Goal: Information Seeking & Learning: Learn about a topic

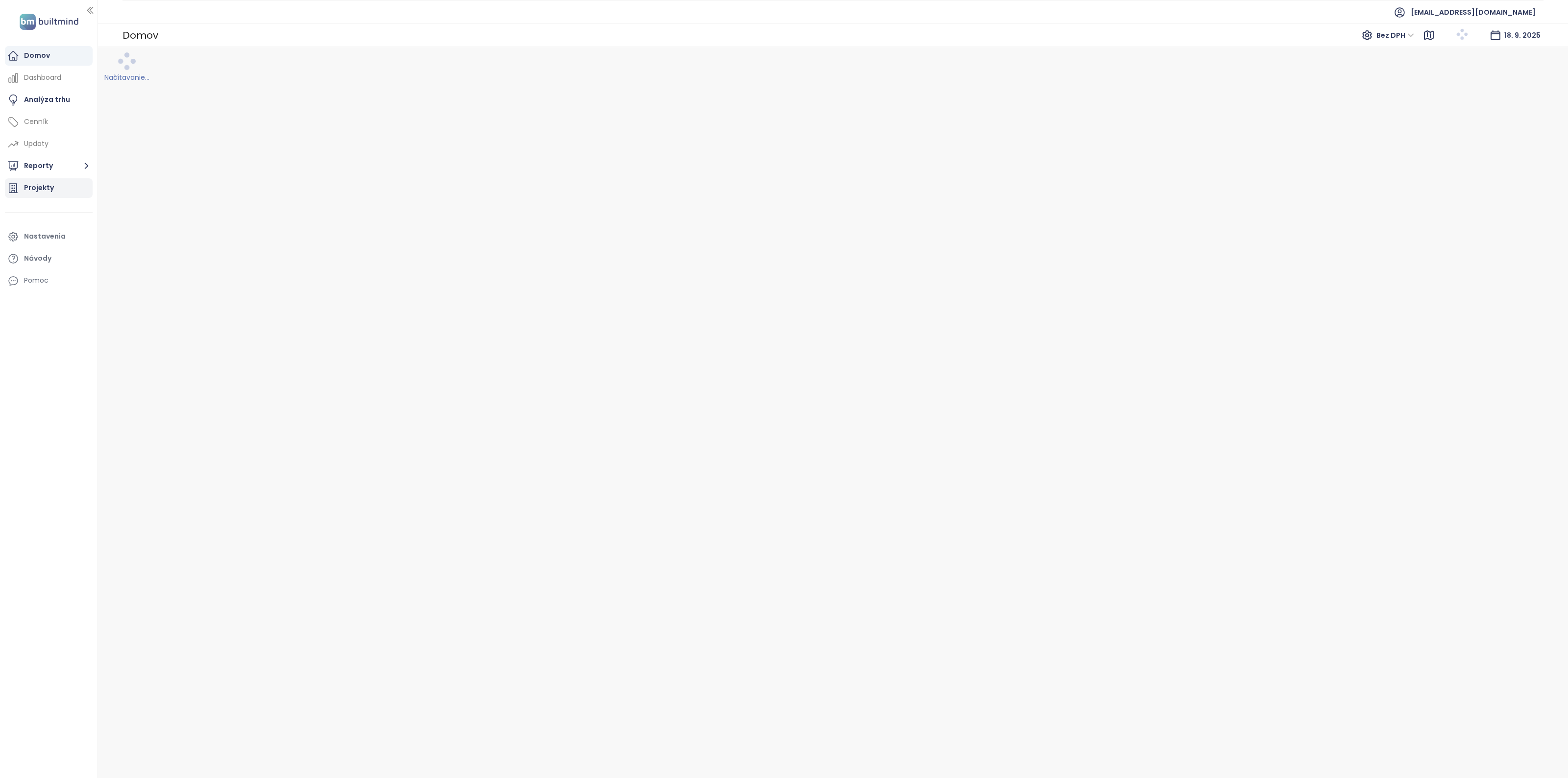
click at [46, 180] on div "Projekty" at bounding box center [49, 188] width 88 height 19
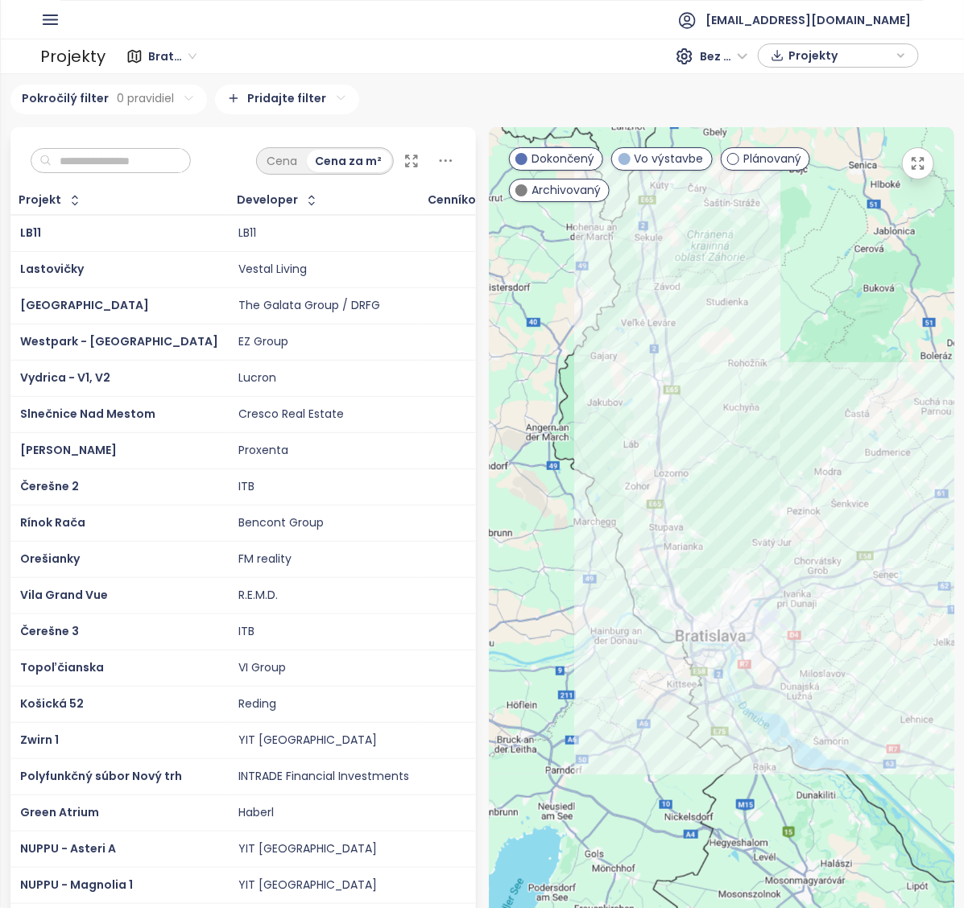
drag, startPoint x: 694, startPoint y: 601, endPoint x: 676, endPoint y: 473, distance: 129.2
click at [677, 465] on div at bounding box center [721, 596] width 465 height 939
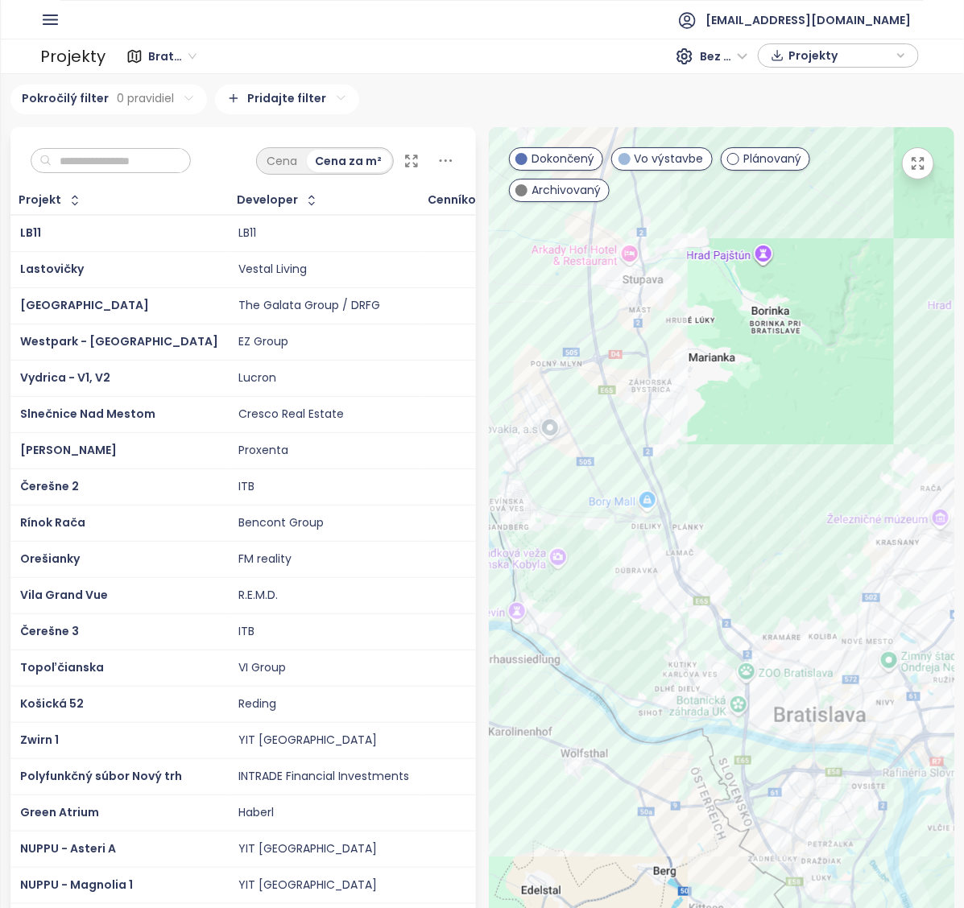
drag, startPoint x: 650, startPoint y: 538, endPoint x: 710, endPoint y: 380, distance: 168.9
click at [710, 380] on div at bounding box center [721, 596] width 465 height 939
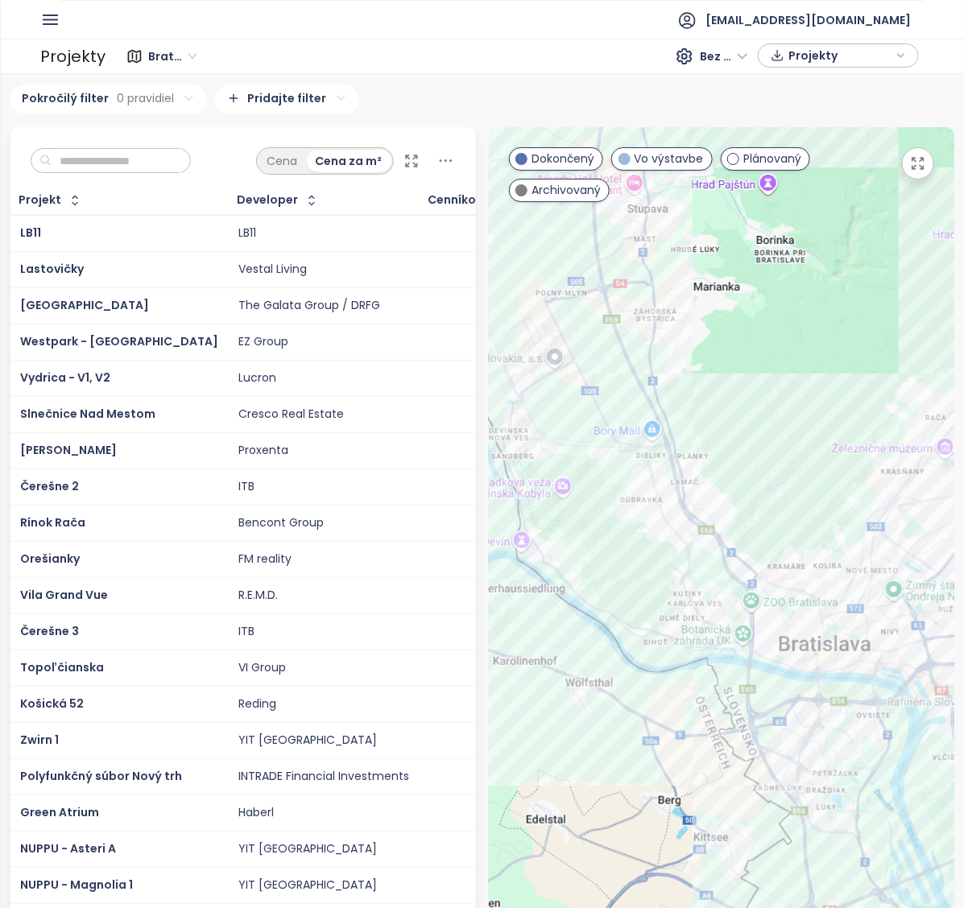
drag, startPoint x: 706, startPoint y: 475, endPoint x: 705, endPoint y: 417, distance: 58.0
click at [705, 417] on div at bounding box center [721, 596] width 465 height 939
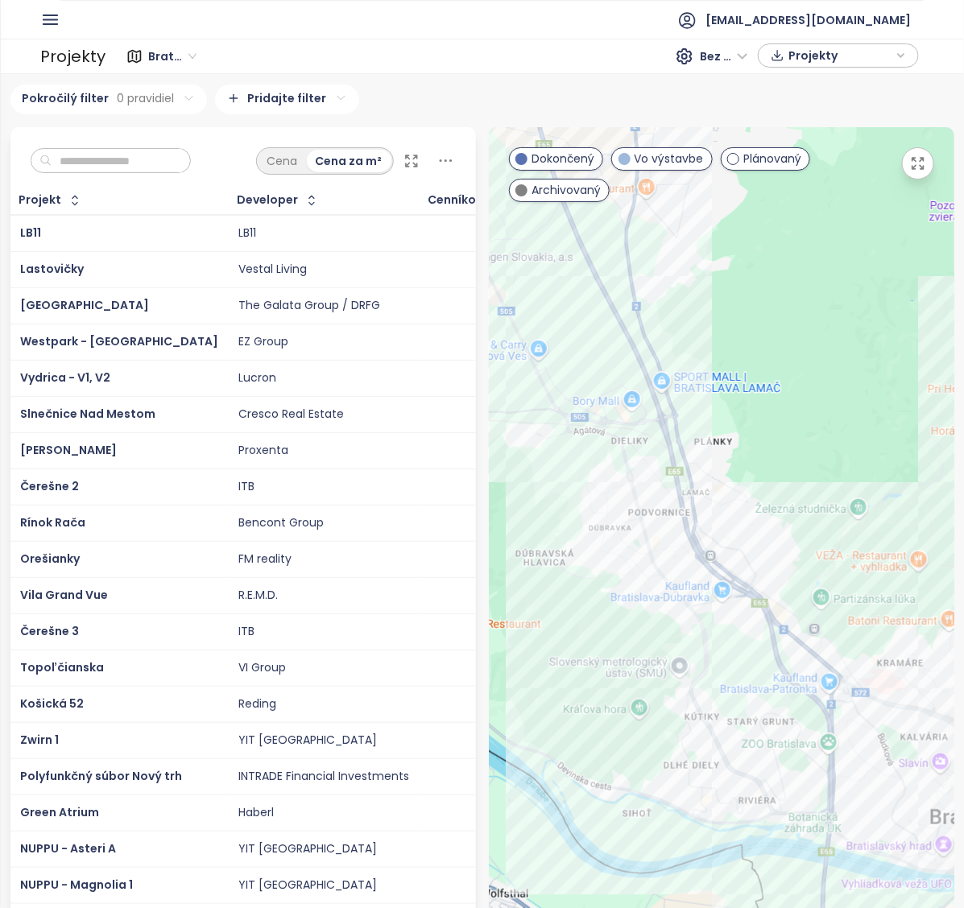
drag, startPoint x: 668, startPoint y: 377, endPoint x: 676, endPoint y: 290, distance: 87.3
click at [676, 290] on div at bounding box center [721, 596] width 465 height 939
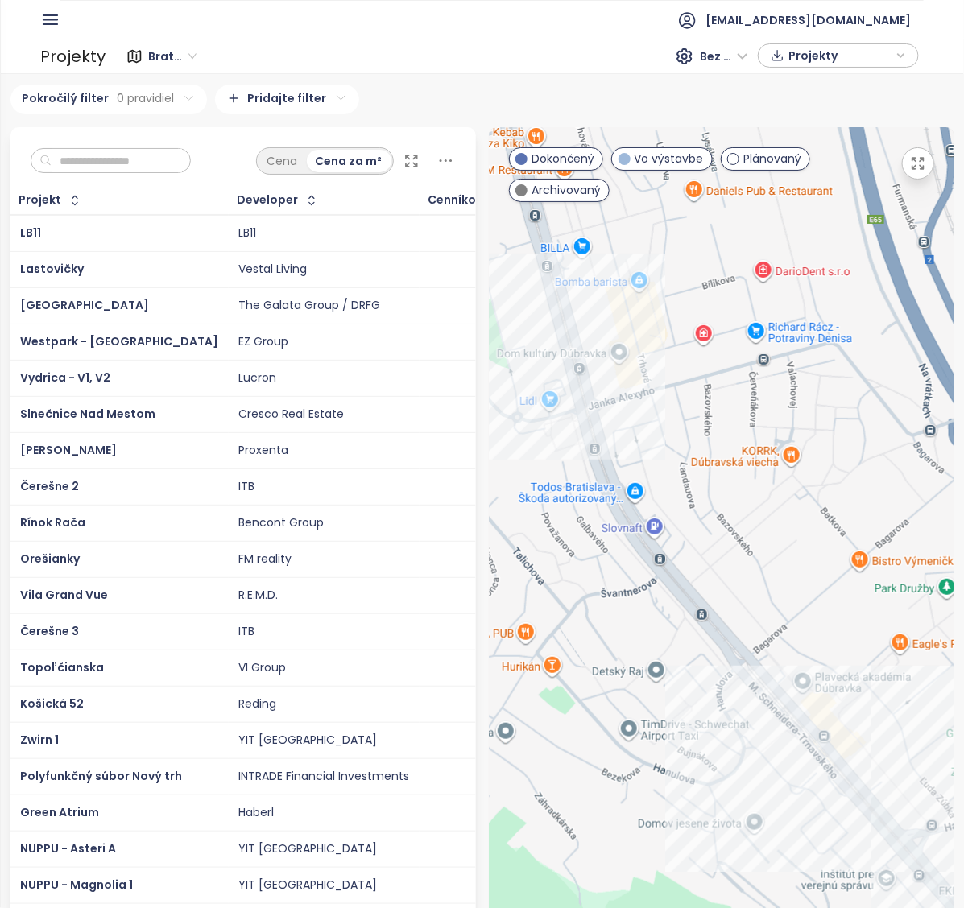
drag, startPoint x: 633, startPoint y: 540, endPoint x: 479, endPoint y: 227, distance: 348.9
click at [482, 229] on div "← Move left → Move right ↑ Move up ↓ Move down + Zoom in - Zoom out Home Jump l…" at bounding box center [721, 596] width 478 height 939
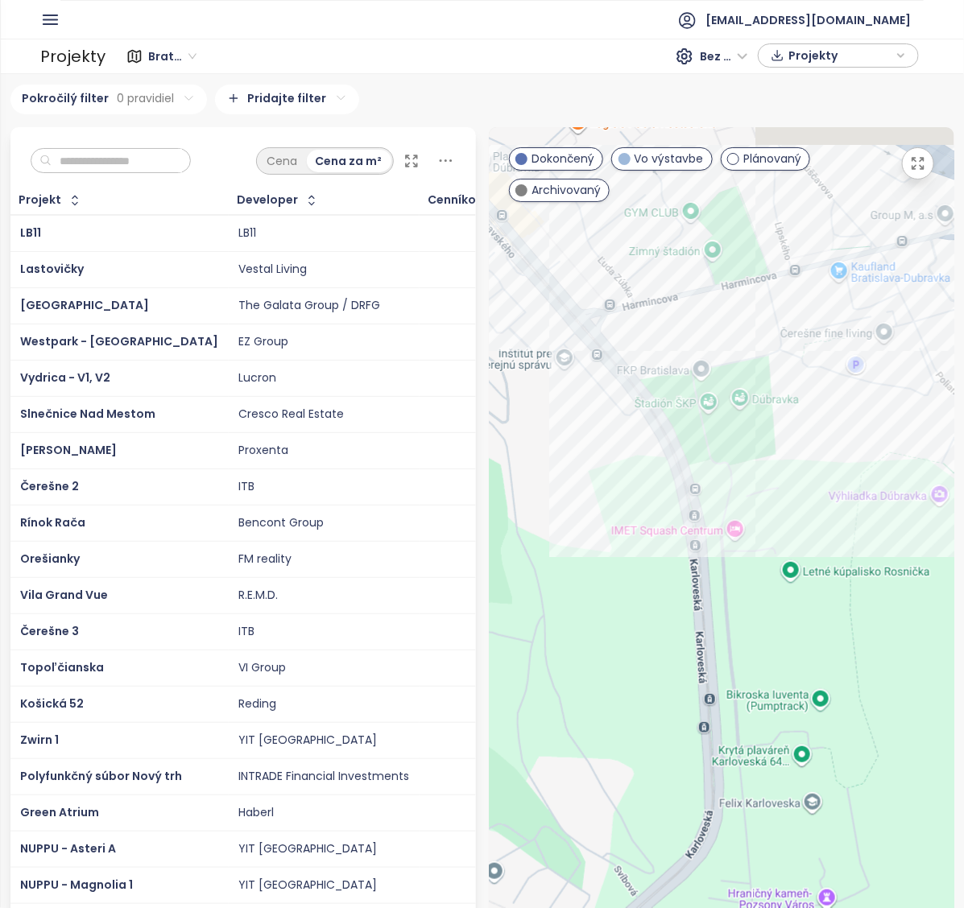
drag, startPoint x: 743, startPoint y: 497, endPoint x: 809, endPoint y: 612, distance: 132.0
click at [809, 612] on div at bounding box center [721, 596] width 465 height 939
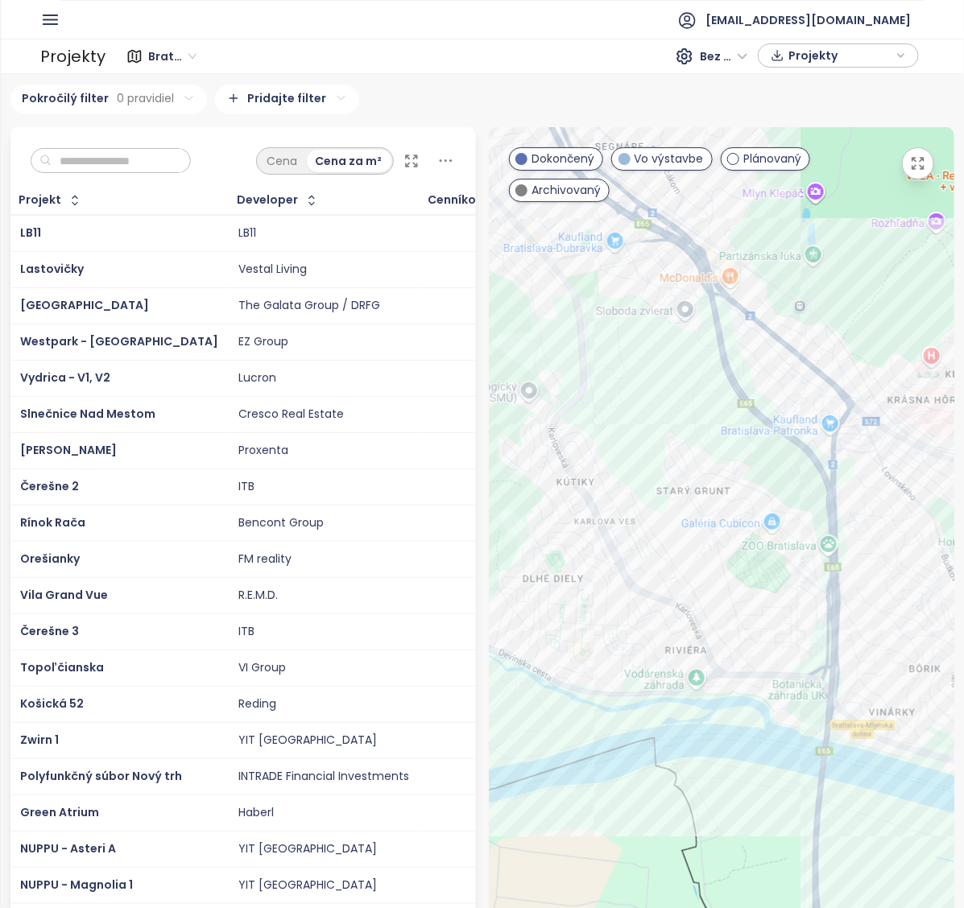
drag, startPoint x: 663, startPoint y: 471, endPoint x: 588, endPoint y: 371, distance: 124.8
click at [588, 371] on div at bounding box center [721, 596] width 465 height 939
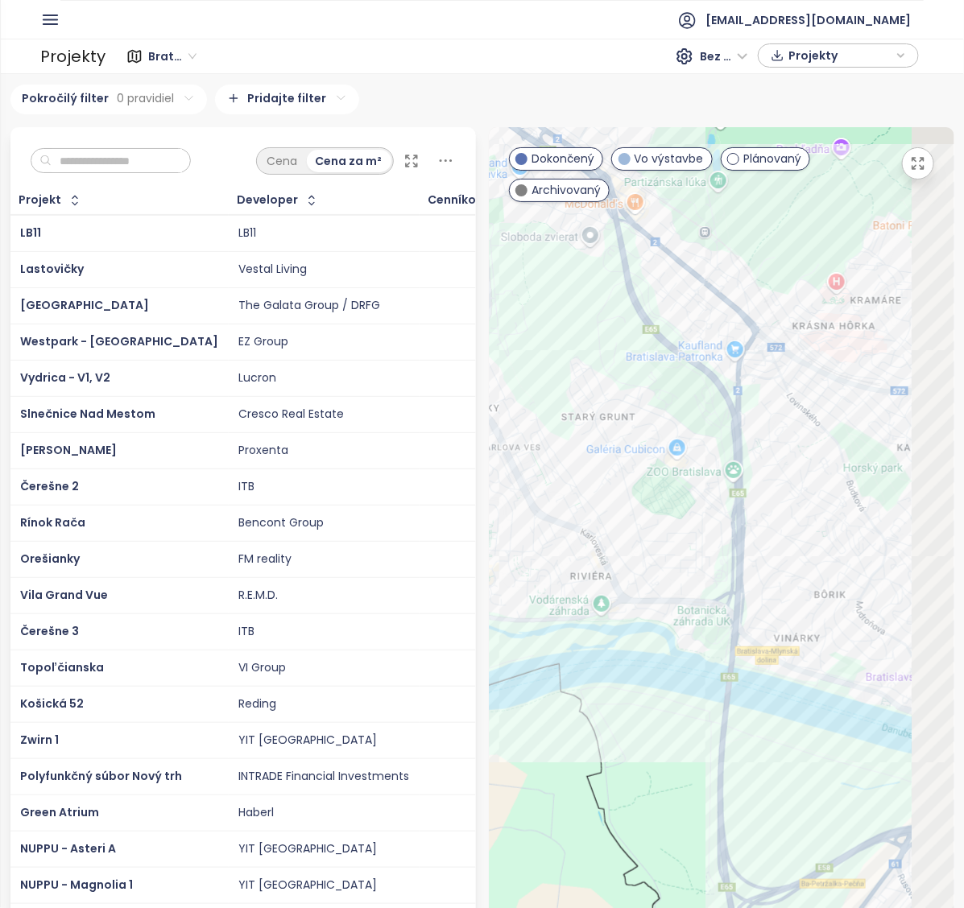
drag, startPoint x: 573, startPoint y: 528, endPoint x: 506, endPoint y: 455, distance: 99.7
click at [506, 455] on div at bounding box center [721, 596] width 465 height 939
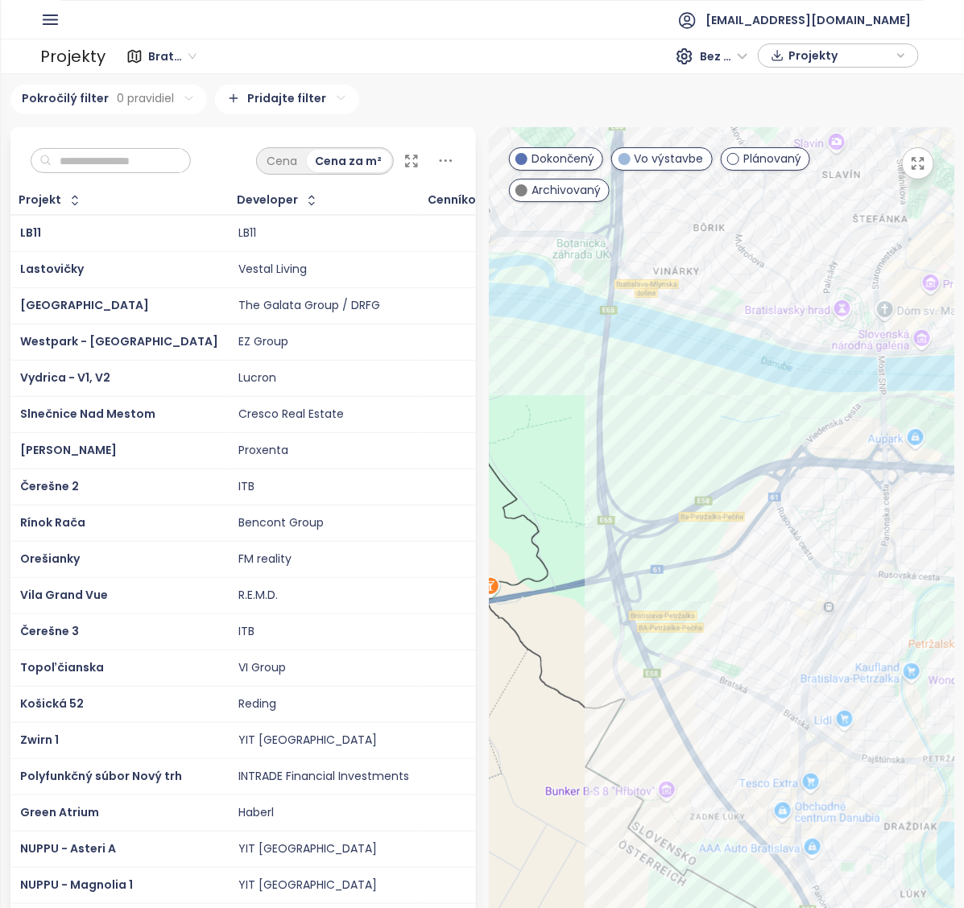
drag, startPoint x: 718, startPoint y: 608, endPoint x: 678, endPoint y: 226, distance: 383.7
click at [676, 272] on div at bounding box center [721, 596] width 465 height 939
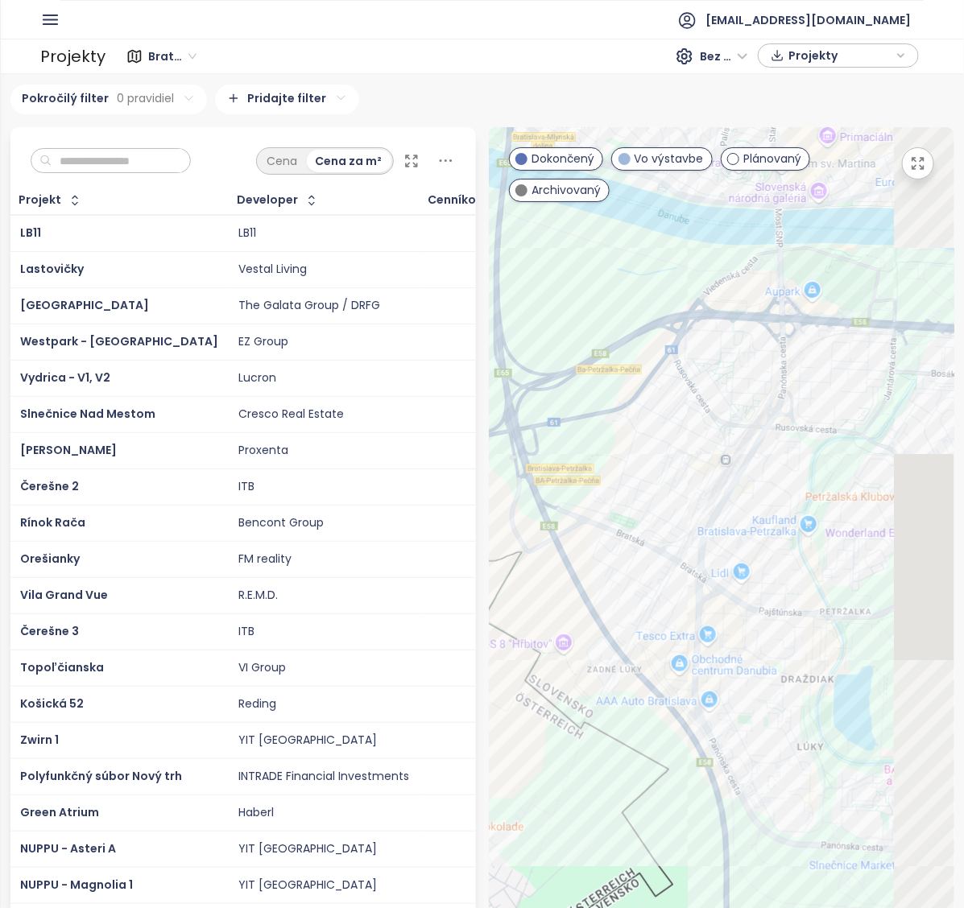
drag, startPoint x: 749, startPoint y: 609, endPoint x: 679, endPoint y: 580, distance: 76.2
click at [679, 580] on div at bounding box center [721, 596] width 465 height 939
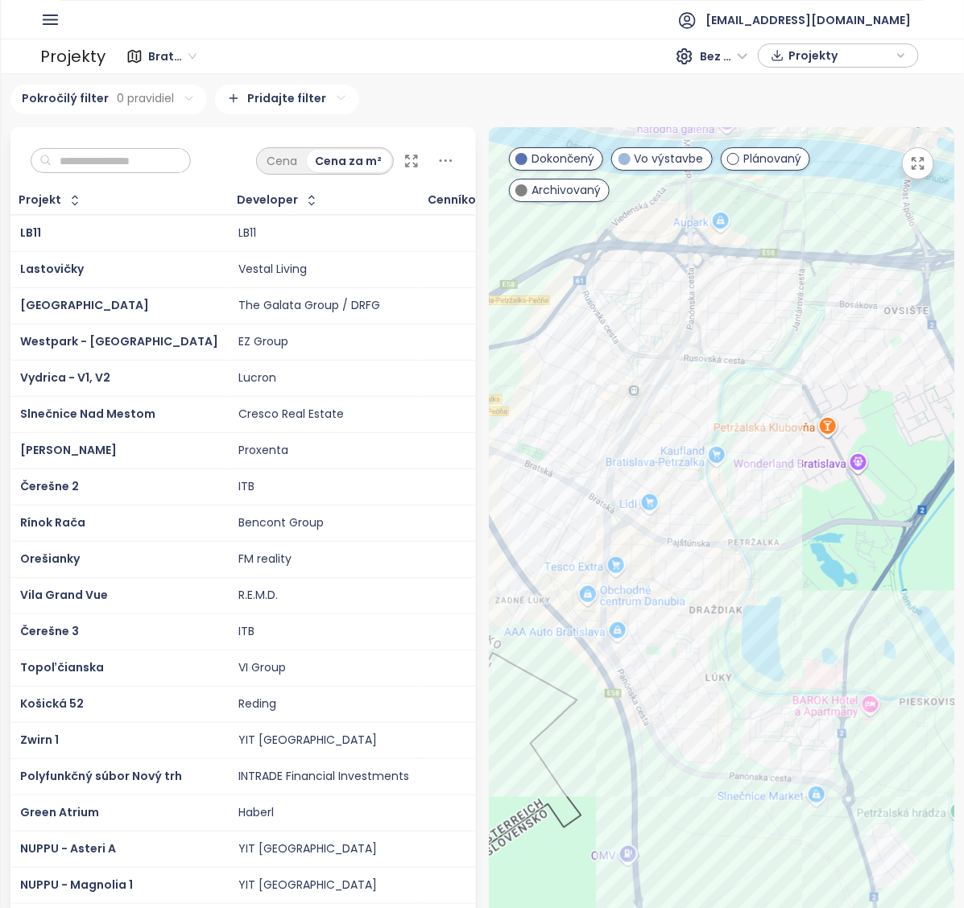
drag, startPoint x: 735, startPoint y: 630, endPoint x: 700, endPoint y: 584, distance: 56.8
click at [700, 584] on div at bounding box center [721, 596] width 465 height 939
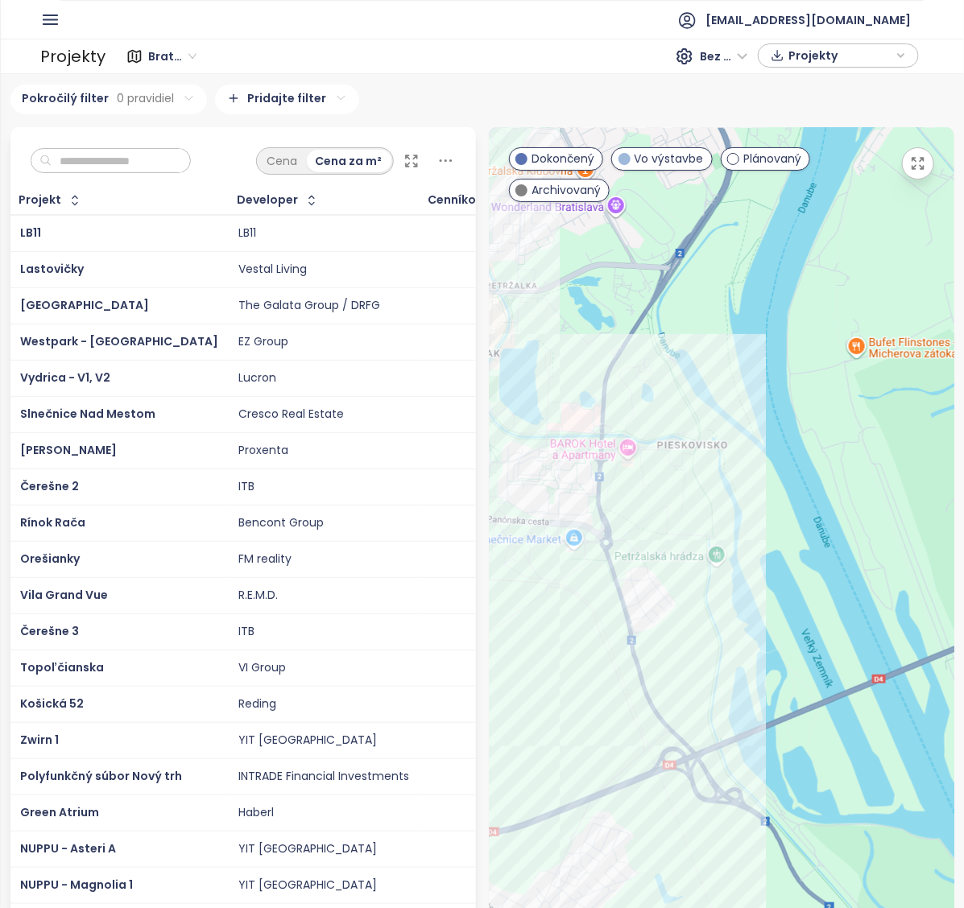
drag, startPoint x: 919, startPoint y: 759, endPoint x: 687, endPoint y: 530, distance: 326.7
click at [687, 530] on div at bounding box center [721, 596] width 465 height 939
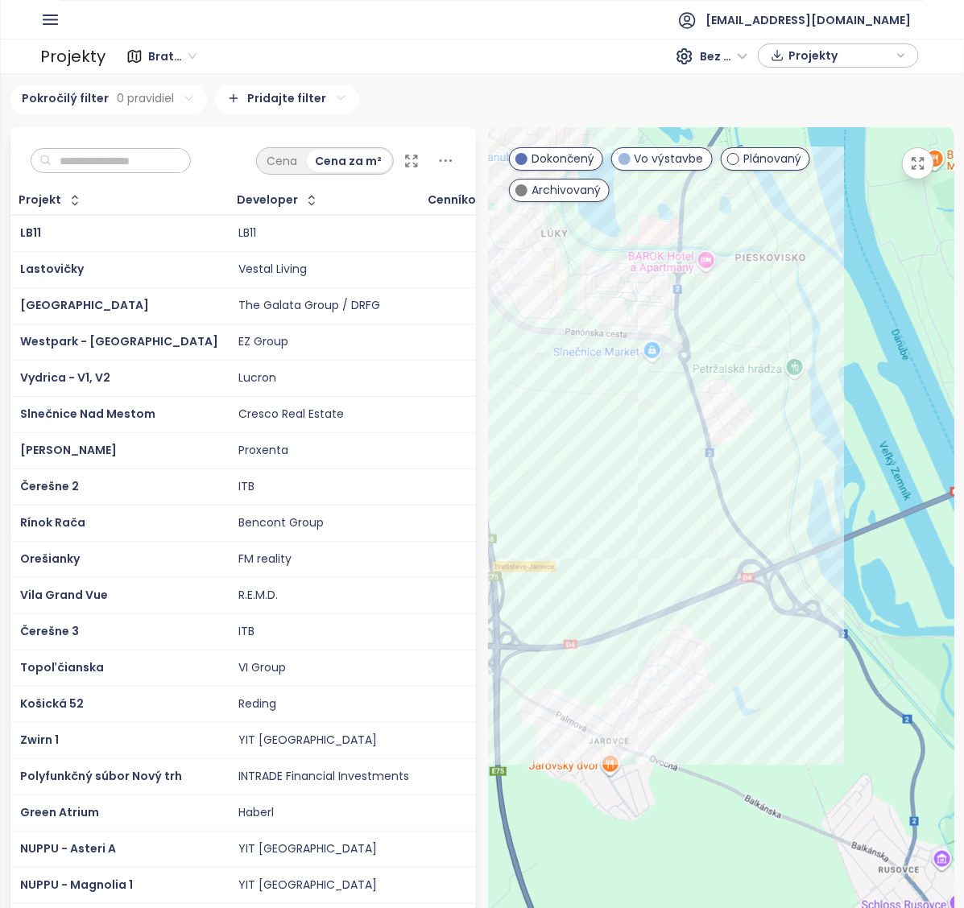
drag, startPoint x: 716, startPoint y: 621, endPoint x: 799, endPoint y: 436, distance: 202.9
click at [803, 427] on div at bounding box center [721, 596] width 465 height 939
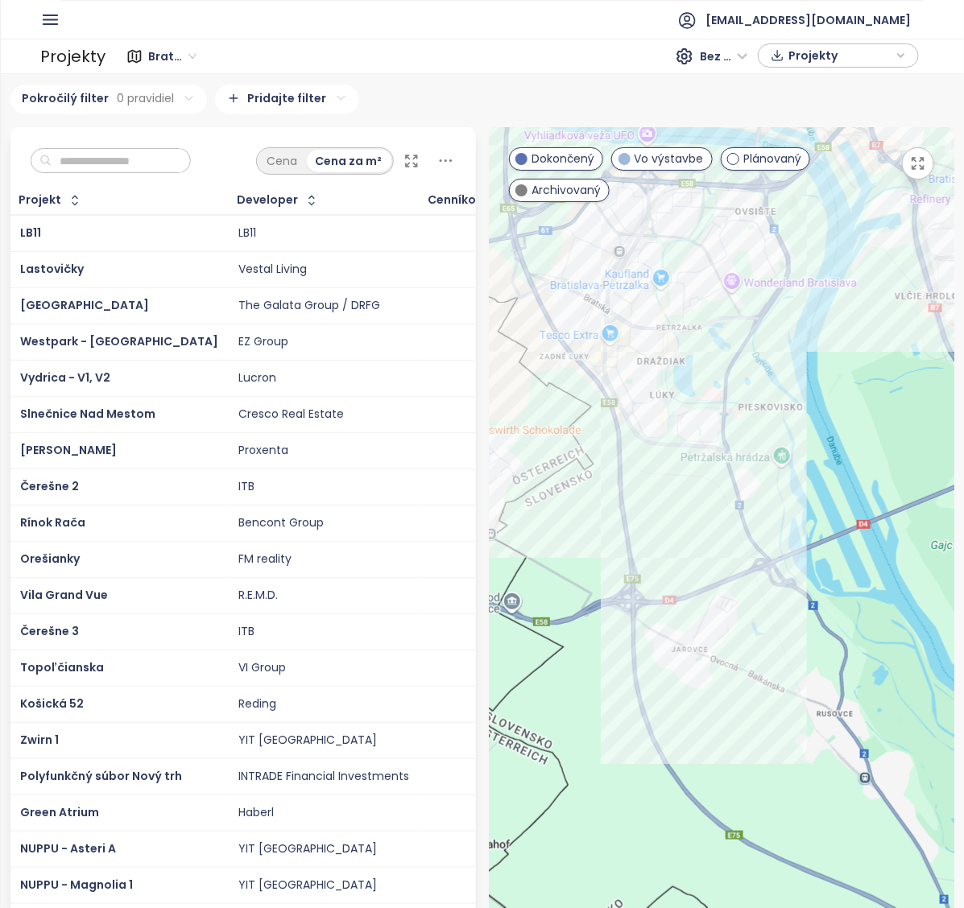
drag, startPoint x: 801, startPoint y: 674, endPoint x: 671, endPoint y: 588, distance: 155.8
click at [671, 588] on div at bounding box center [721, 596] width 465 height 939
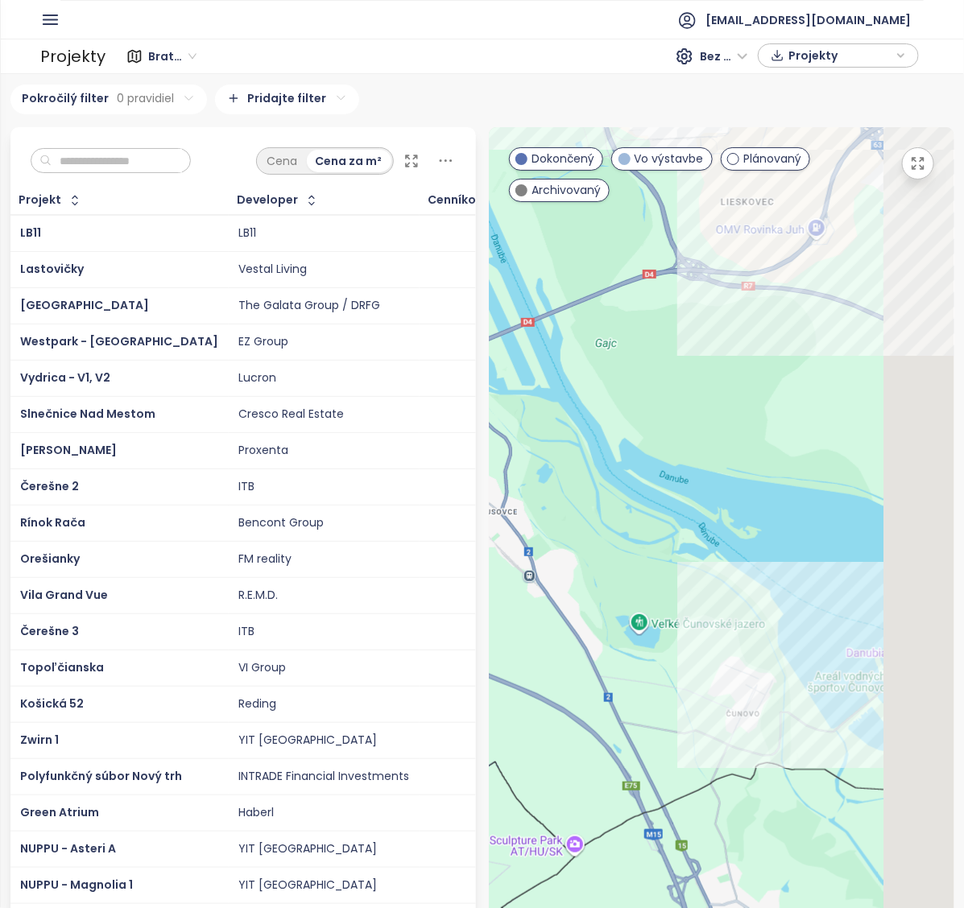
drag, startPoint x: 789, startPoint y: 725, endPoint x: 592, endPoint y: 614, distance: 225.7
click at [592, 614] on div at bounding box center [721, 596] width 465 height 939
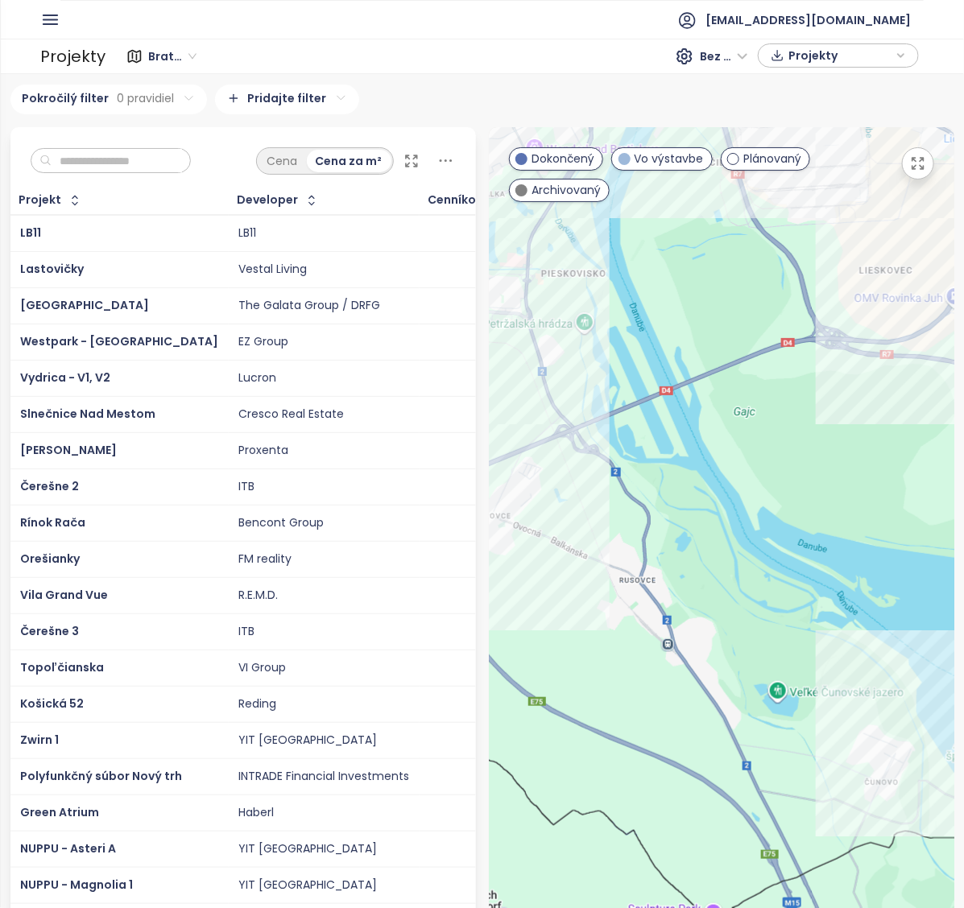
drag, startPoint x: 664, startPoint y: 687, endPoint x: 803, endPoint y: 758, distance: 155.5
click at [803, 758] on div at bounding box center [721, 596] width 465 height 939
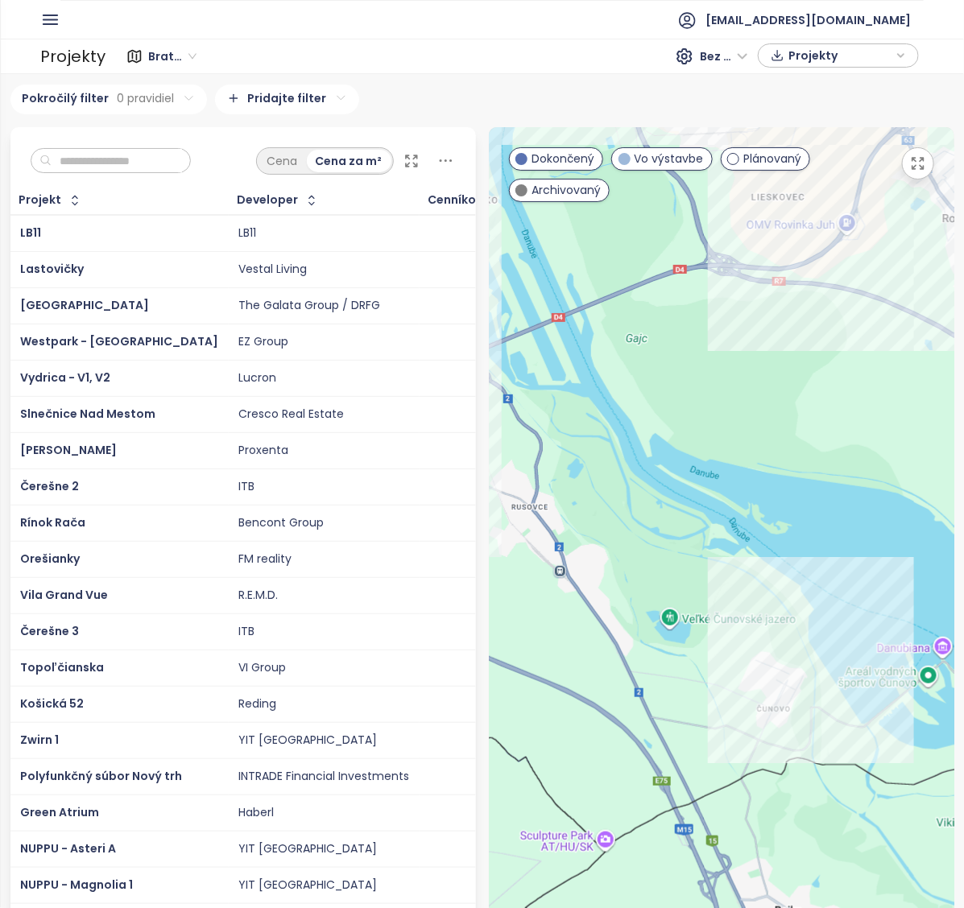
drag, startPoint x: 767, startPoint y: 737, endPoint x: 581, endPoint y: 601, distance: 230.4
click at [582, 601] on div at bounding box center [721, 596] width 465 height 939
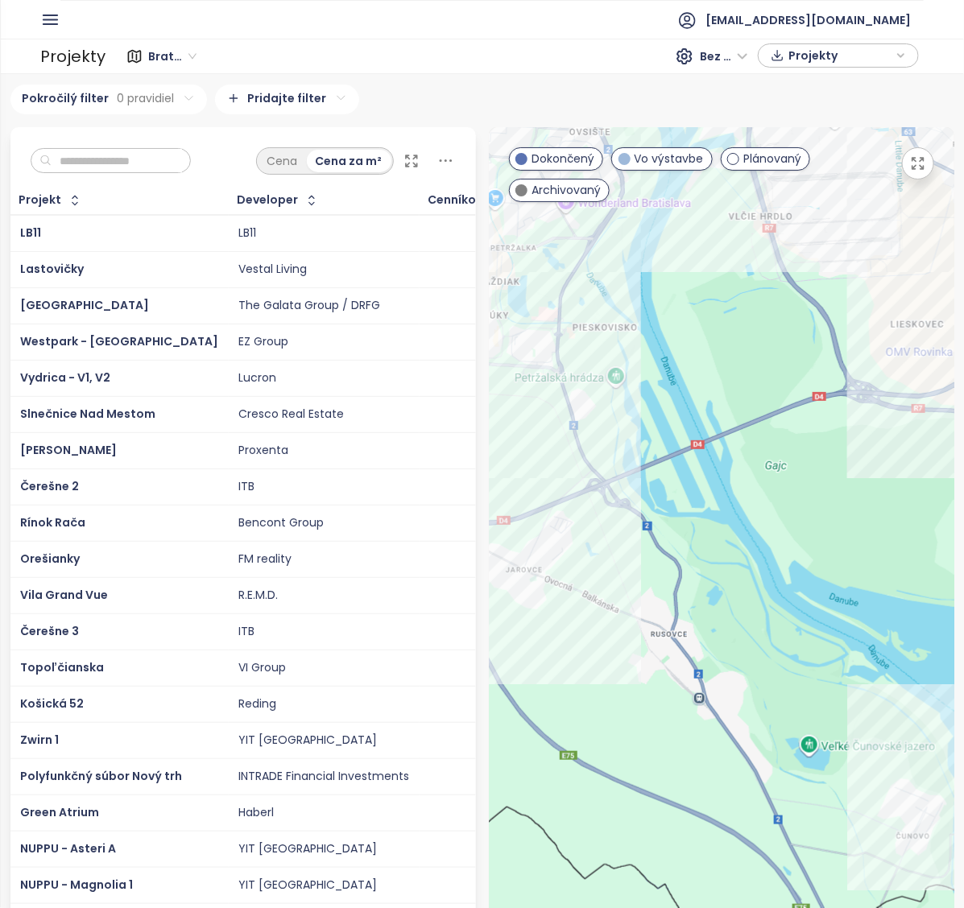
drag, startPoint x: 656, startPoint y: 657, endPoint x: 825, endPoint y: 811, distance: 228.5
click at [825, 811] on div at bounding box center [721, 596] width 465 height 939
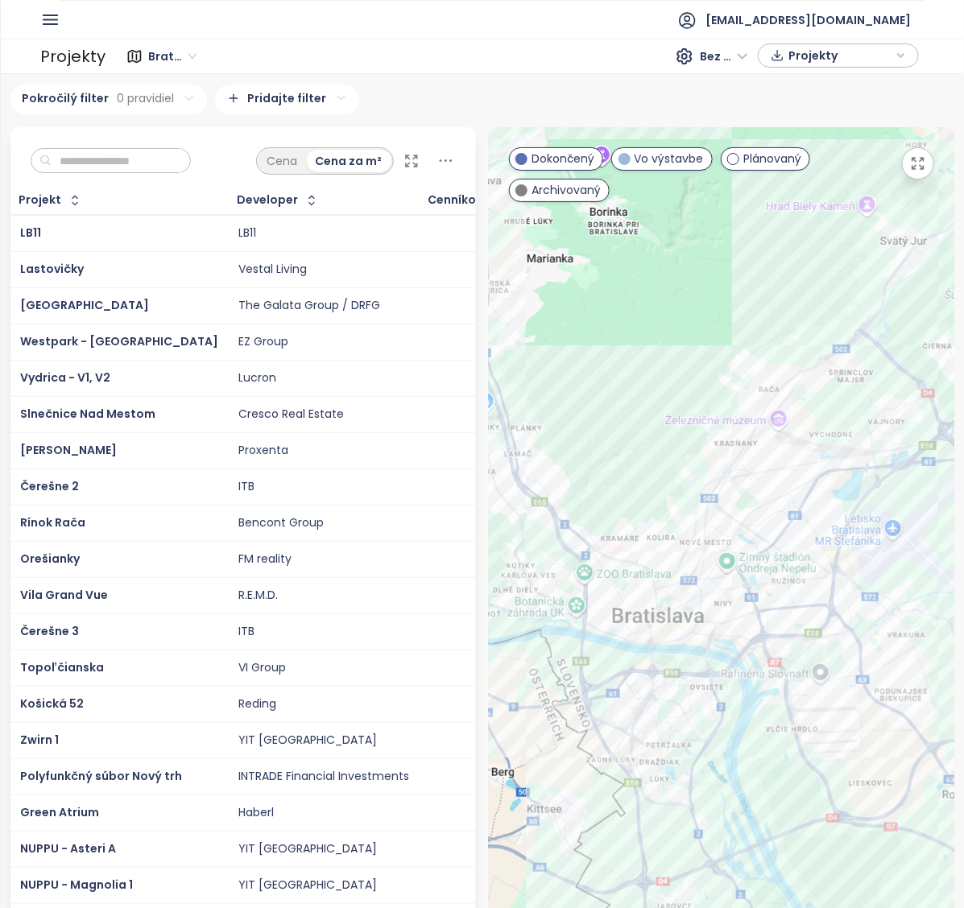
drag, startPoint x: 716, startPoint y: 510, endPoint x: 757, endPoint y: 809, distance: 302.2
click at [757, 809] on div at bounding box center [721, 596] width 465 height 939
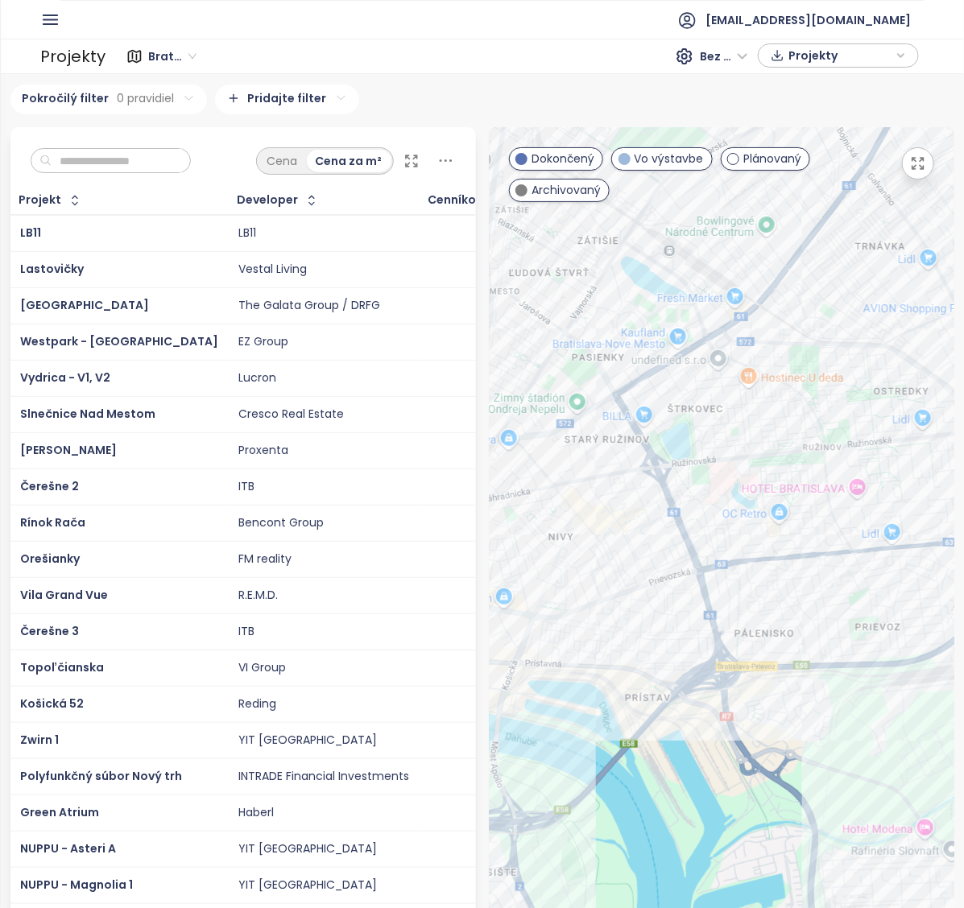
drag, startPoint x: 670, startPoint y: 734, endPoint x: 730, endPoint y: 810, distance: 96.8
click at [730, 810] on div at bounding box center [721, 596] width 465 height 939
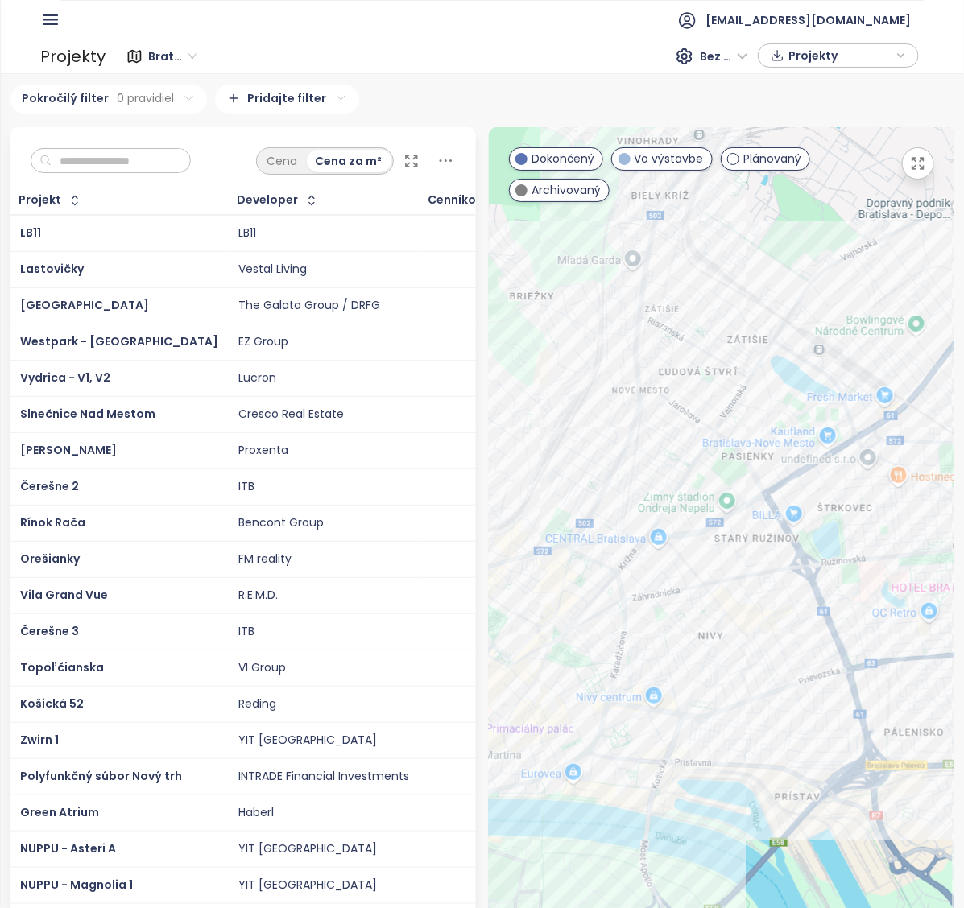
drag, startPoint x: 765, startPoint y: 791, endPoint x: 798, endPoint y: 795, distance: 33.2
click at [798, 795] on div at bounding box center [721, 596] width 465 height 939
click at [713, 628] on div "Košická 52" at bounding box center [721, 596] width 465 height 939
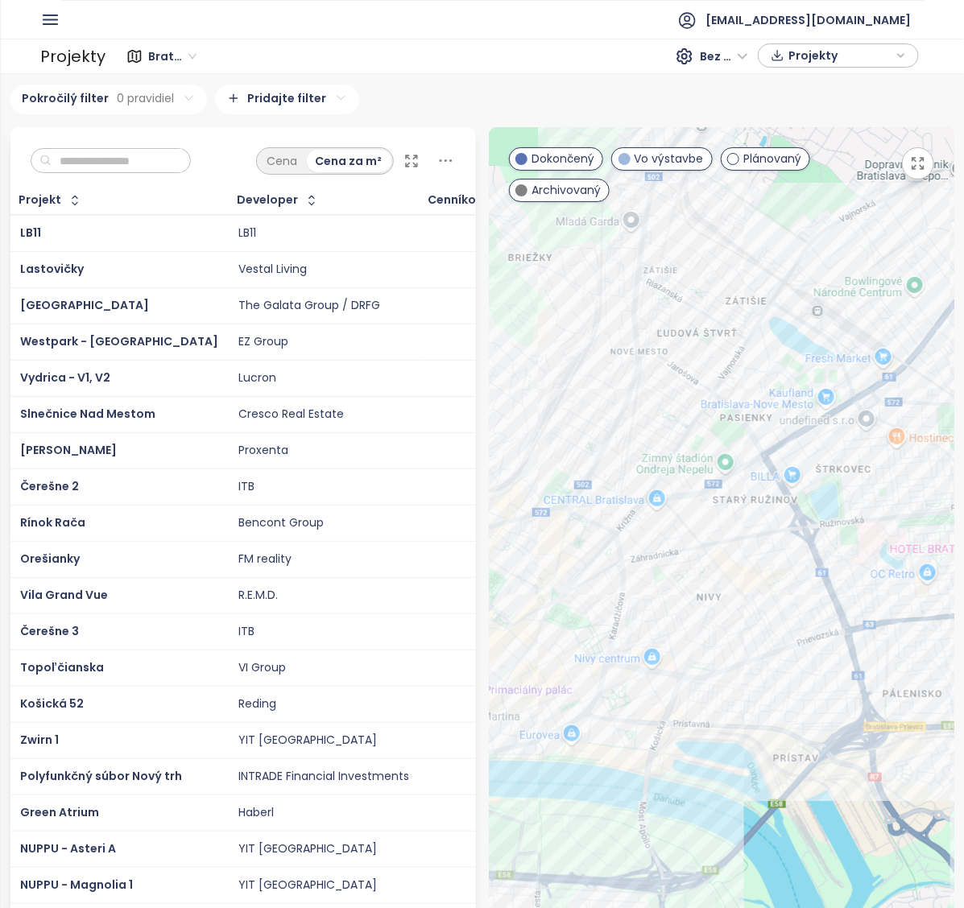
click at [701, 618] on div at bounding box center [721, 596] width 465 height 939
click at [708, 592] on div "Košická 52" at bounding box center [721, 596] width 465 height 939
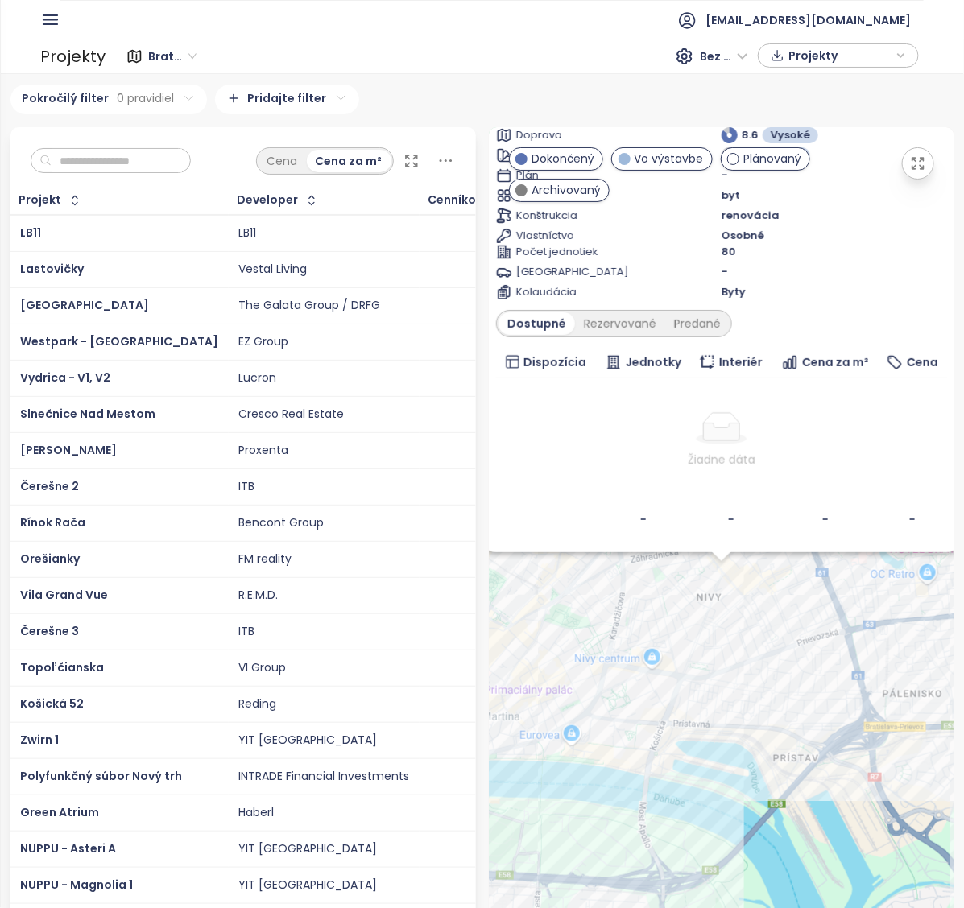
click at [709, 584] on div "Košická 52 Vo výstavbe Košická 52a, 821 08 Ružinov, [GEOGRAPHIC_DATA] Reding Do…" at bounding box center [721, 596] width 465 height 939
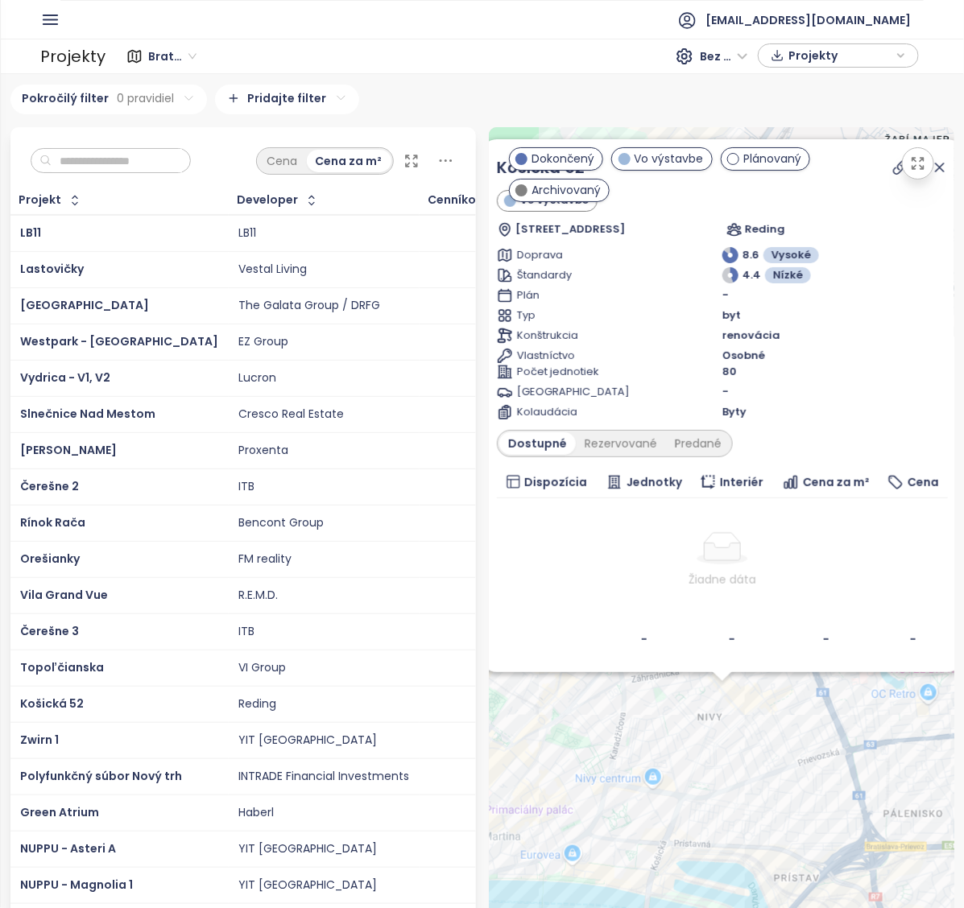
drag, startPoint x: 745, startPoint y: 585, endPoint x: 745, endPoint y: 706, distance: 120.8
click at [745, 706] on div "Košická 52 Vo výstavbe Košická 52a, 821 08 Ružinov, [GEOGRAPHIC_DATA] Reding Do…" at bounding box center [721, 596] width 465 height 939
click at [729, 730] on div "Košická 52 Vo výstavbe Košická 52a, 821 08 Ružinov, [GEOGRAPHIC_DATA] Reding Do…" at bounding box center [721, 596] width 465 height 939
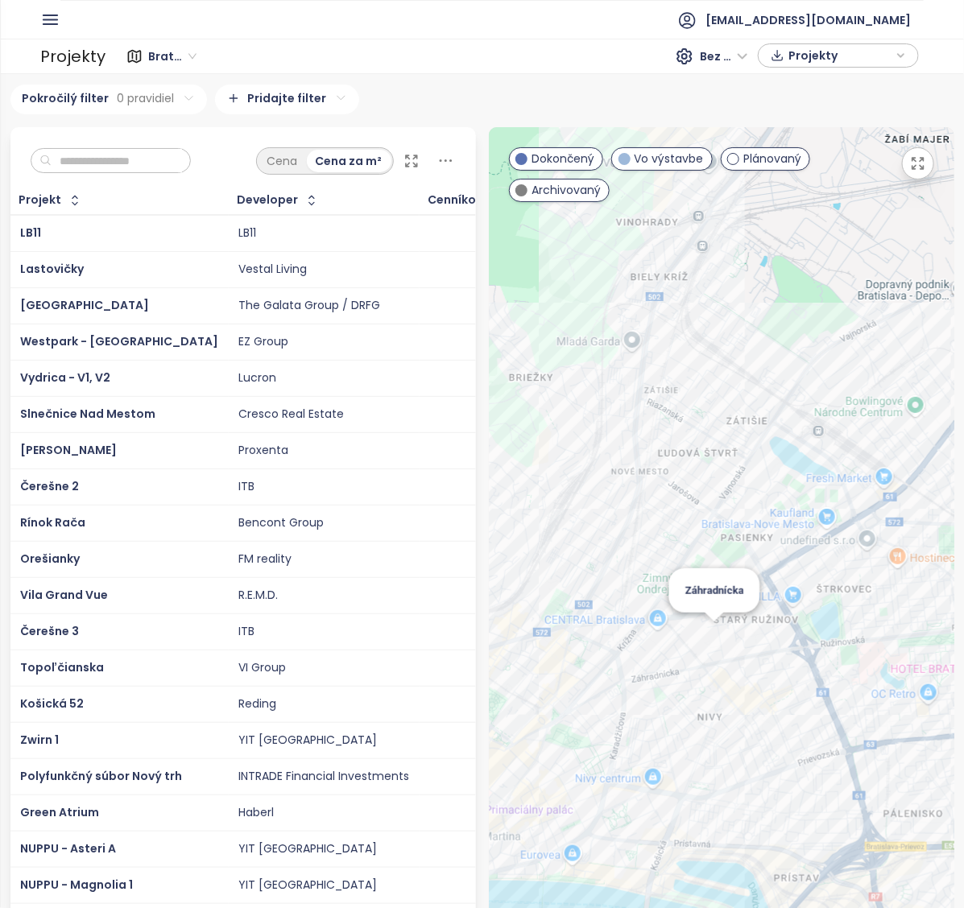
click at [705, 646] on div "Záhradnícka" at bounding box center [721, 596] width 465 height 939
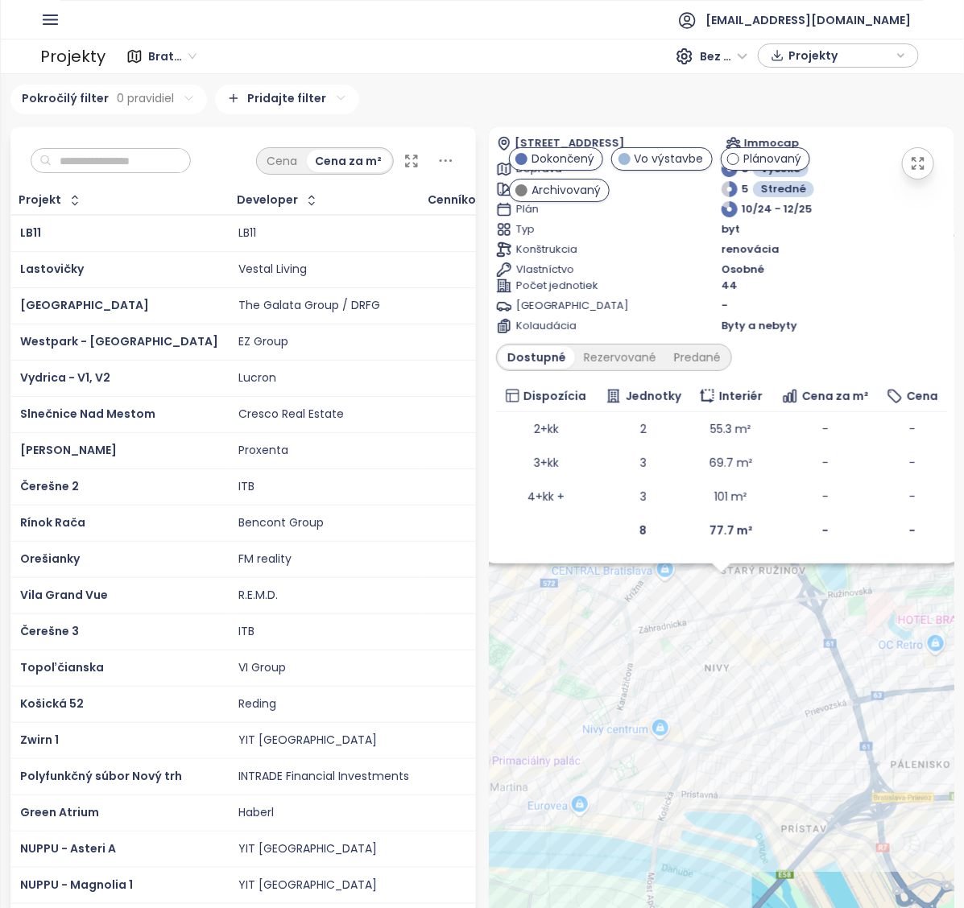
drag, startPoint x: 757, startPoint y: 572, endPoint x: 753, endPoint y: 650, distance: 78.2
click at [753, 650] on div "Záhradnícka Vo výstavbe Záhradnícka 263/91, 821 08 [GEOGRAPHIC_DATA], [GEOGRAPH…" at bounding box center [721, 596] width 465 height 939
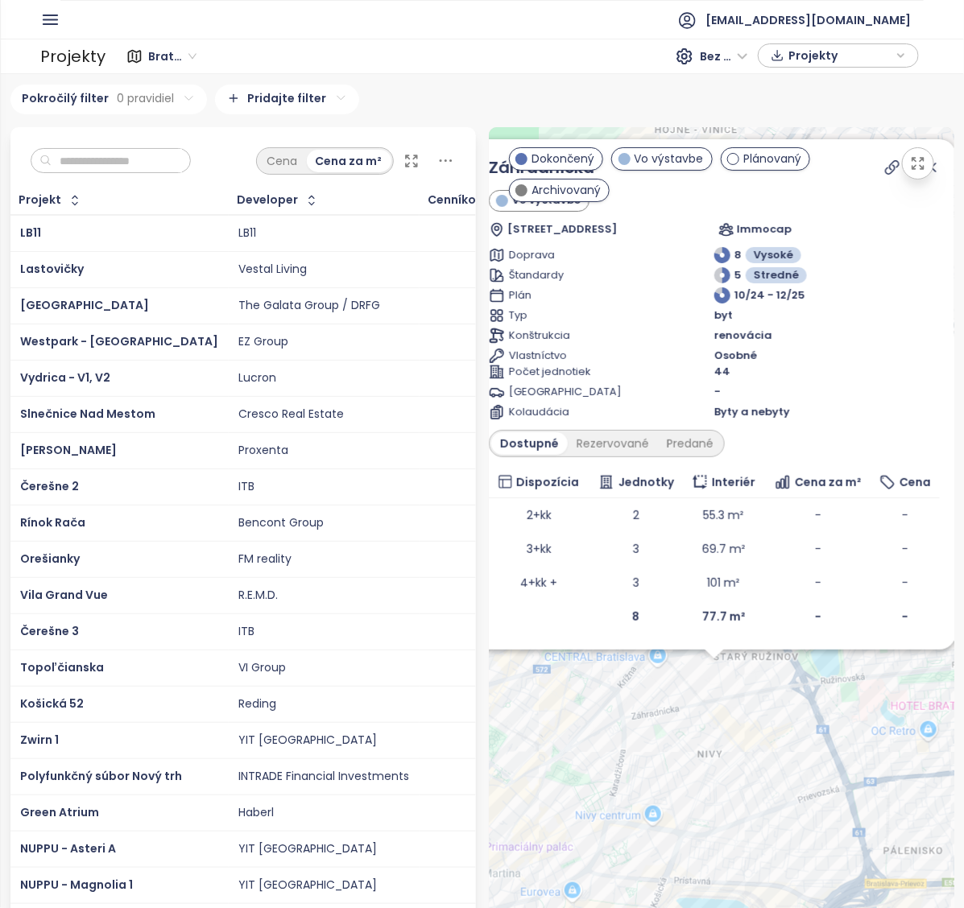
click at [790, 696] on div "Záhradnícka Vo výstavbe Záhradnícka 263/91, 821 08 [GEOGRAPHIC_DATA], [GEOGRAPH…" at bounding box center [721, 596] width 465 height 939
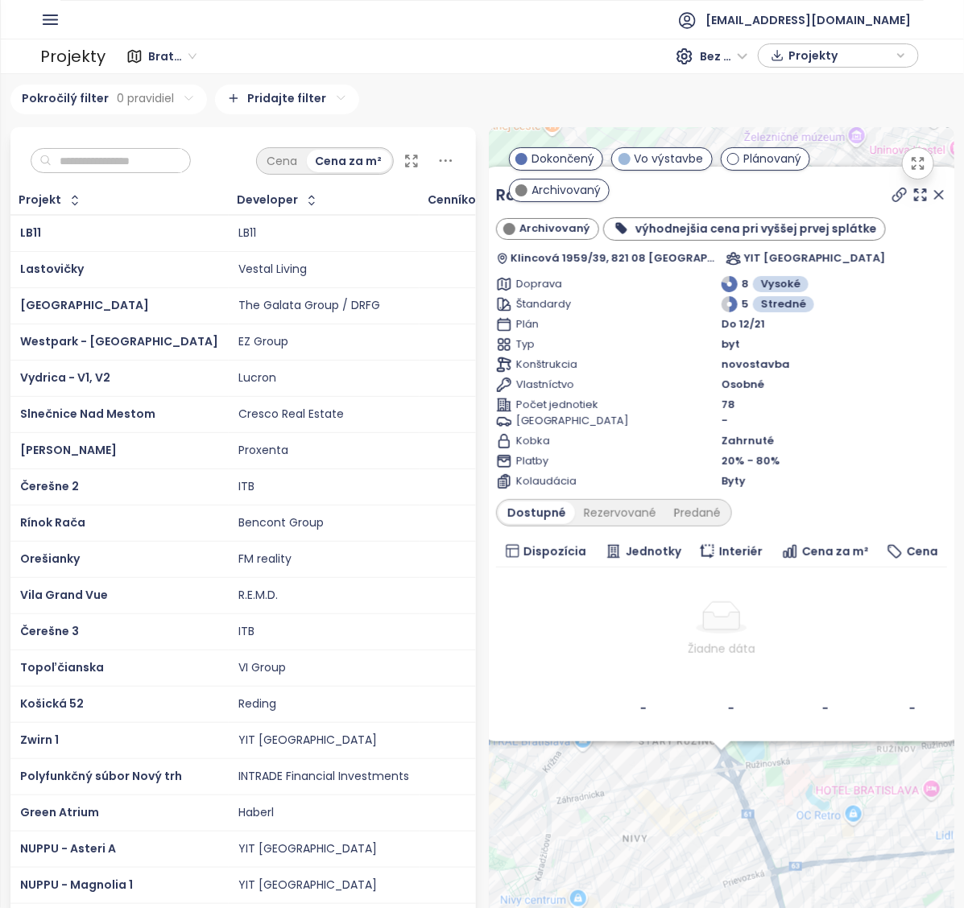
click at [935, 199] on icon at bounding box center [939, 195] width 8 height 8
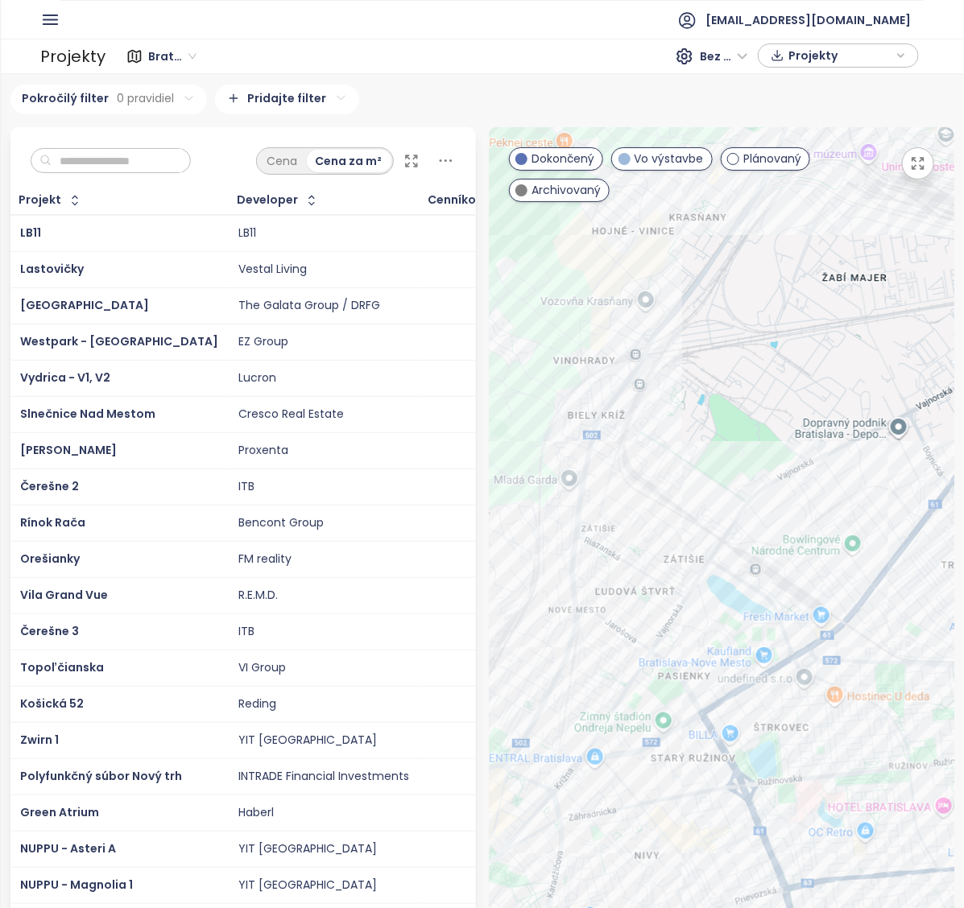
drag, startPoint x: 688, startPoint y: 549, endPoint x: 700, endPoint y: 568, distance: 22.8
click at [700, 568] on div at bounding box center [721, 596] width 465 height 939
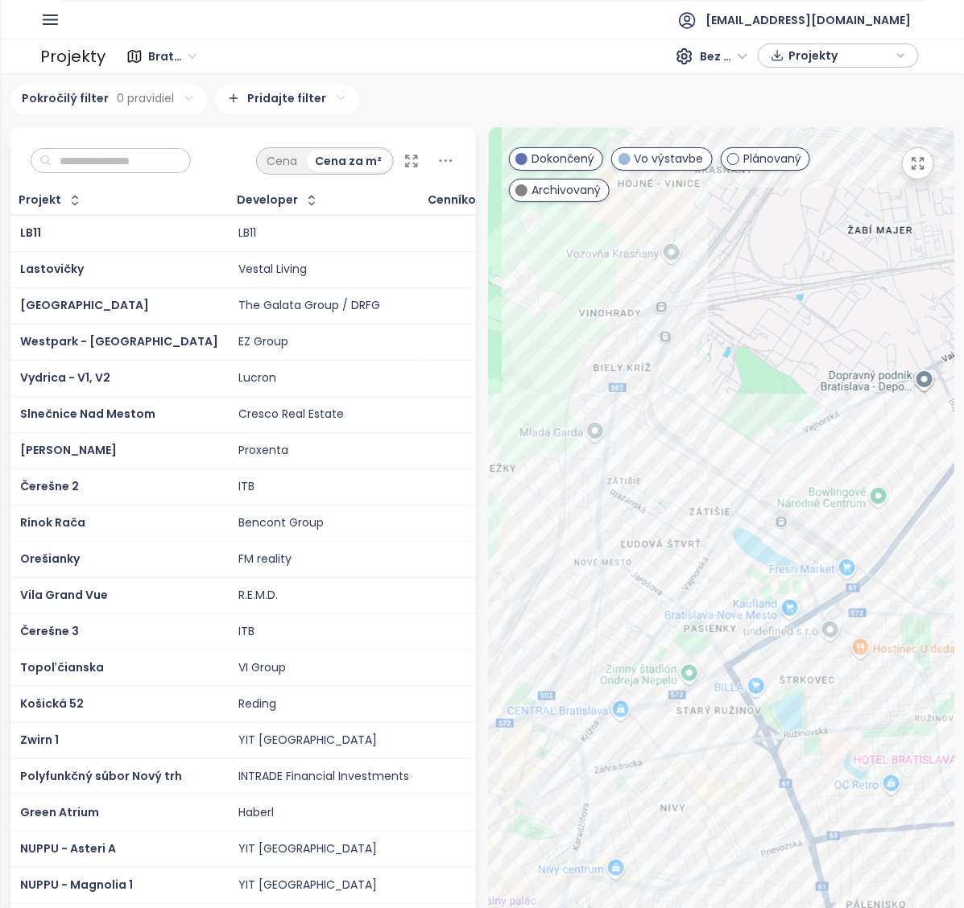
drag, startPoint x: 699, startPoint y: 553, endPoint x: 739, endPoint y: 515, distance: 55.2
click at [739, 515] on div at bounding box center [721, 596] width 465 height 939
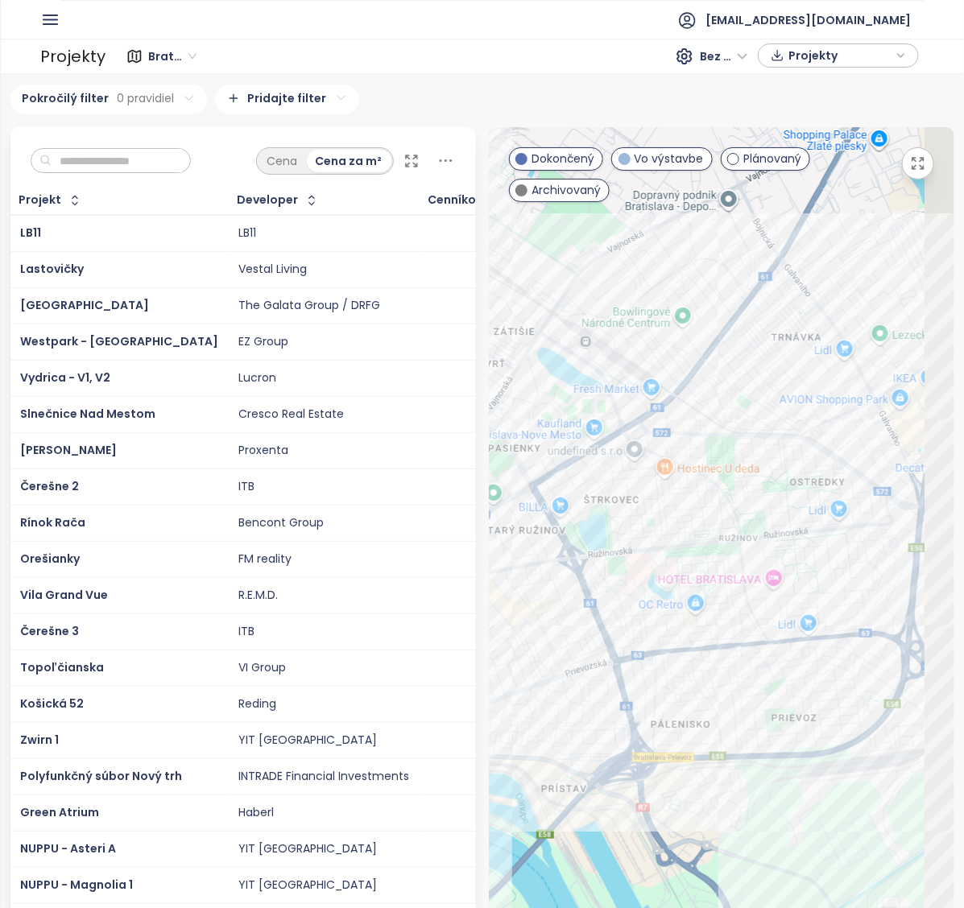
drag, startPoint x: 834, startPoint y: 730, endPoint x: 642, endPoint y: 523, distance: 282.5
click at [618, 516] on div at bounding box center [721, 596] width 465 height 939
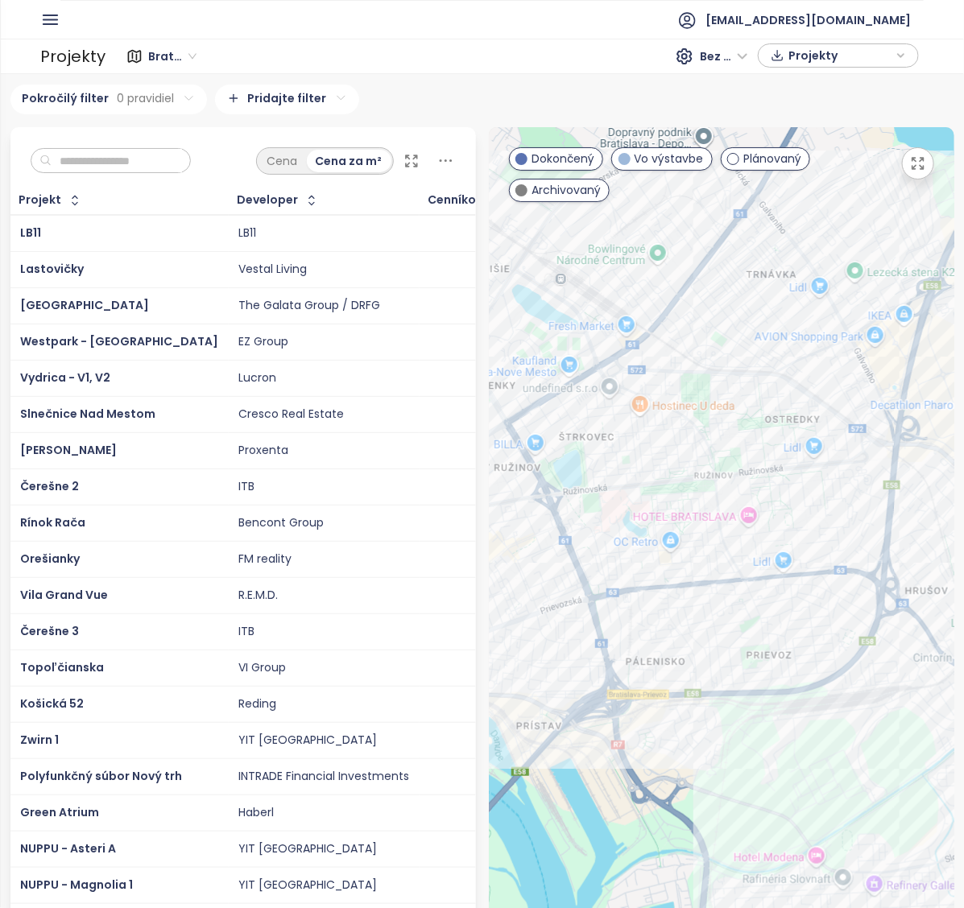
drag, startPoint x: 854, startPoint y: 605, endPoint x: 798, endPoint y: 617, distance: 57.8
click at [799, 634] on div at bounding box center [721, 596] width 465 height 939
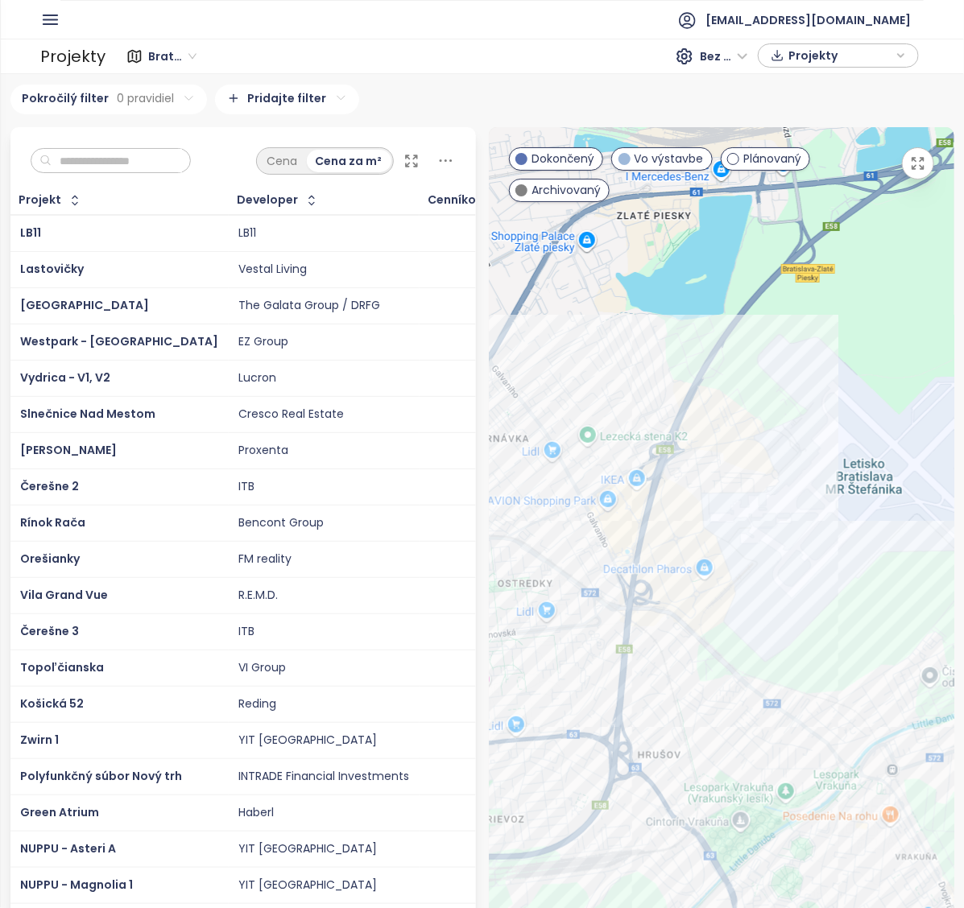
drag, startPoint x: 669, startPoint y: 574, endPoint x: 549, endPoint y: 601, distance: 122.9
click at [549, 601] on div at bounding box center [721, 596] width 465 height 939
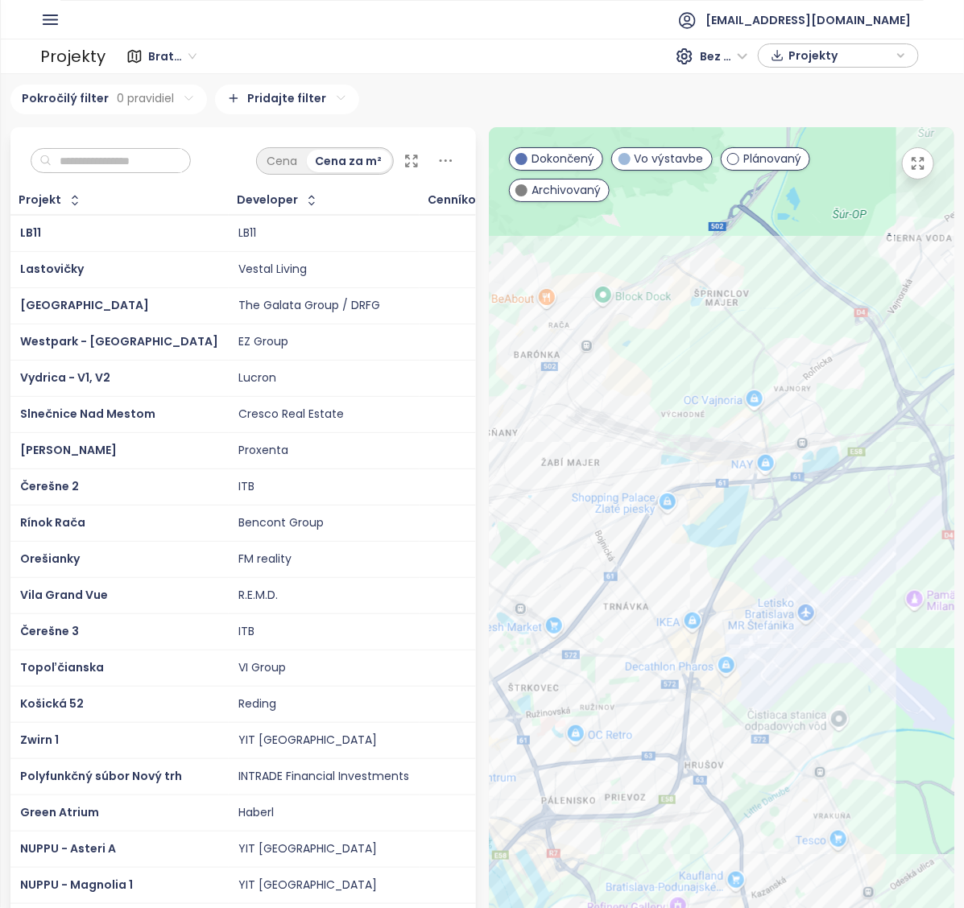
drag, startPoint x: 646, startPoint y: 634, endPoint x: 722, endPoint y: 702, distance: 102.0
click at [722, 702] on div at bounding box center [721, 596] width 465 height 939
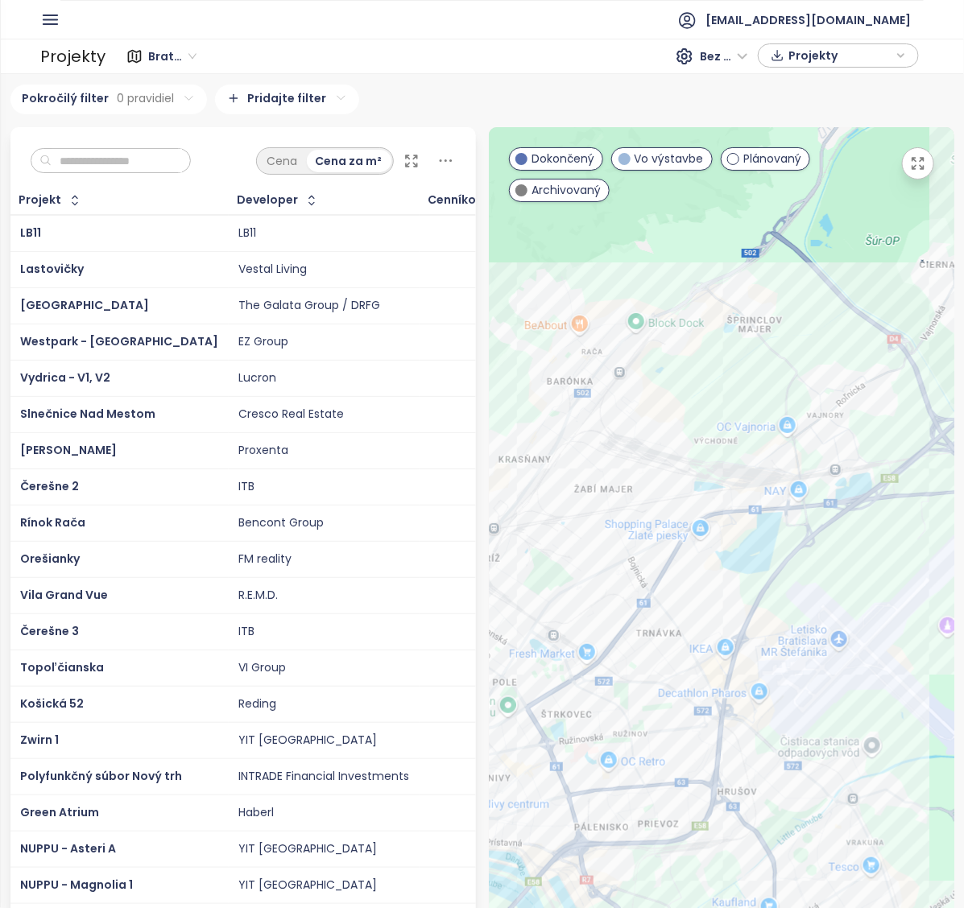
drag, startPoint x: 705, startPoint y: 588, endPoint x: 720, endPoint y: 600, distance: 19.5
click at [720, 600] on div at bounding box center [721, 596] width 465 height 939
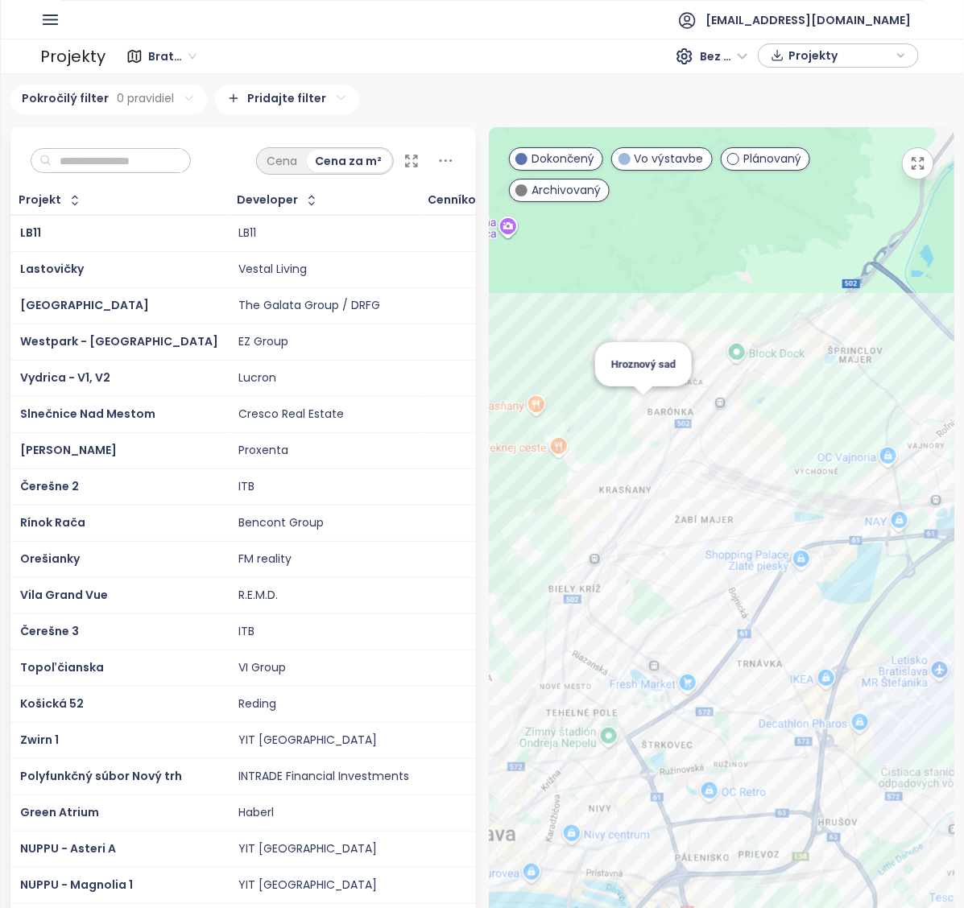
click at [625, 427] on div "Hroznový sad" at bounding box center [721, 596] width 465 height 939
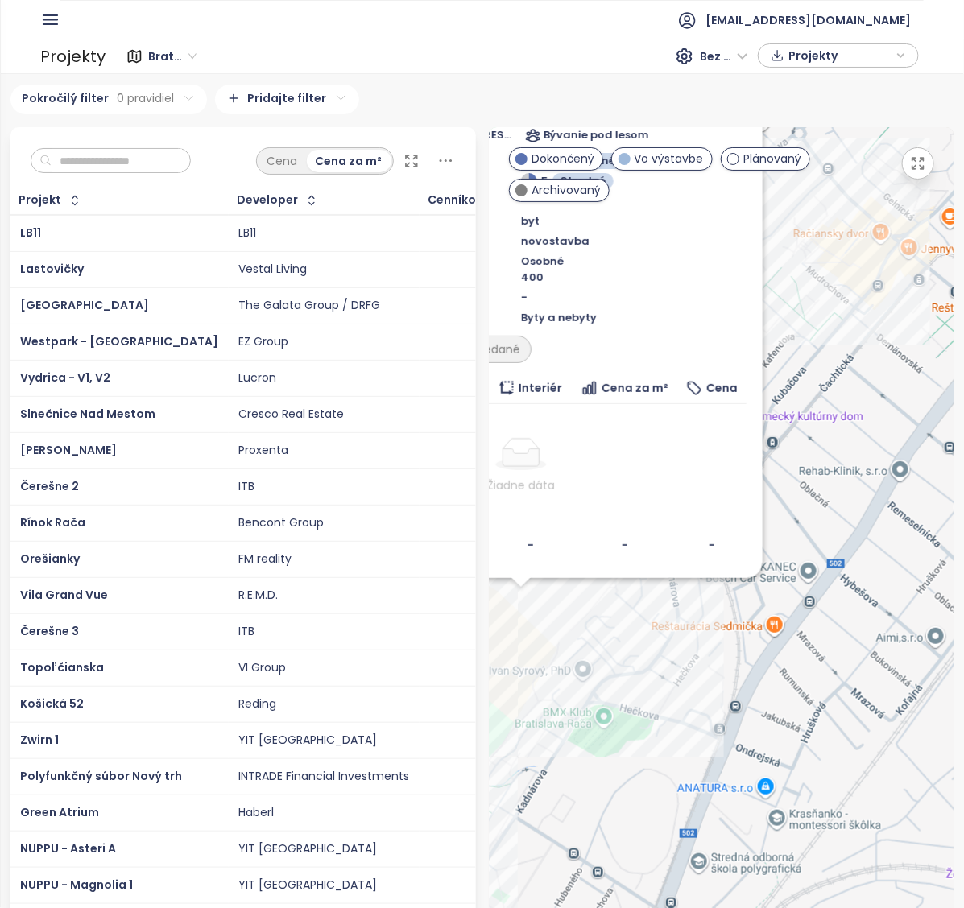
drag, startPoint x: 634, startPoint y: 704, endPoint x: 642, endPoint y: 664, distance: 40.9
click at [642, 664] on div "Hroznový sad Plánovaný [PERSON_NAME] 89, 831 06 [GEOGRAPHIC_DATA]-[GEOGRAPHIC_D…" at bounding box center [721, 596] width 465 height 939
drag, startPoint x: 666, startPoint y: 733, endPoint x: 757, endPoint y: 753, distance: 93.3
click at [757, 753] on div "Hroznový sad Plánovaný [PERSON_NAME] 89, 831 06 [GEOGRAPHIC_DATA]-[GEOGRAPHIC_D…" at bounding box center [721, 596] width 465 height 939
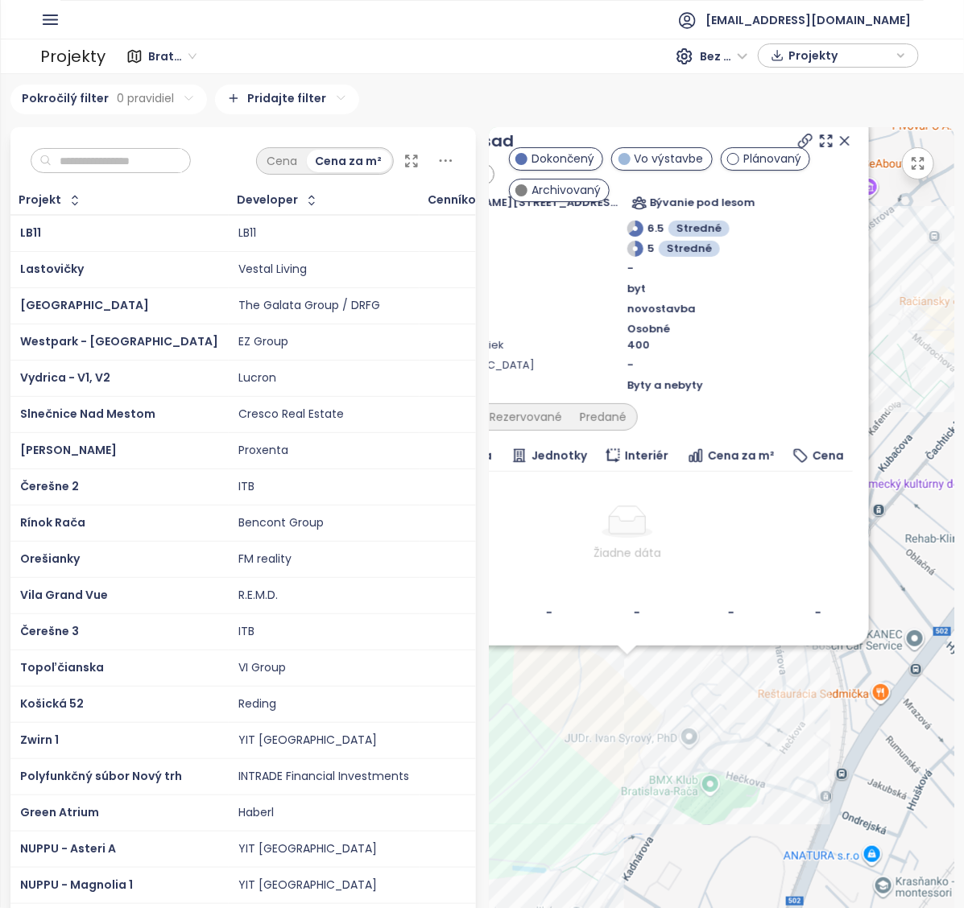
drag, startPoint x: 616, startPoint y: 675, endPoint x: 724, endPoint y: 745, distance: 129.7
click at [724, 745] on div "Hroznový sad Plánovaný [PERSON_NAME] 89, 831 06 [GEOGRAPHIC_DATA]-[GEOGRAPHIC_D…" at bounding box center [721, 596] width 465 height 939
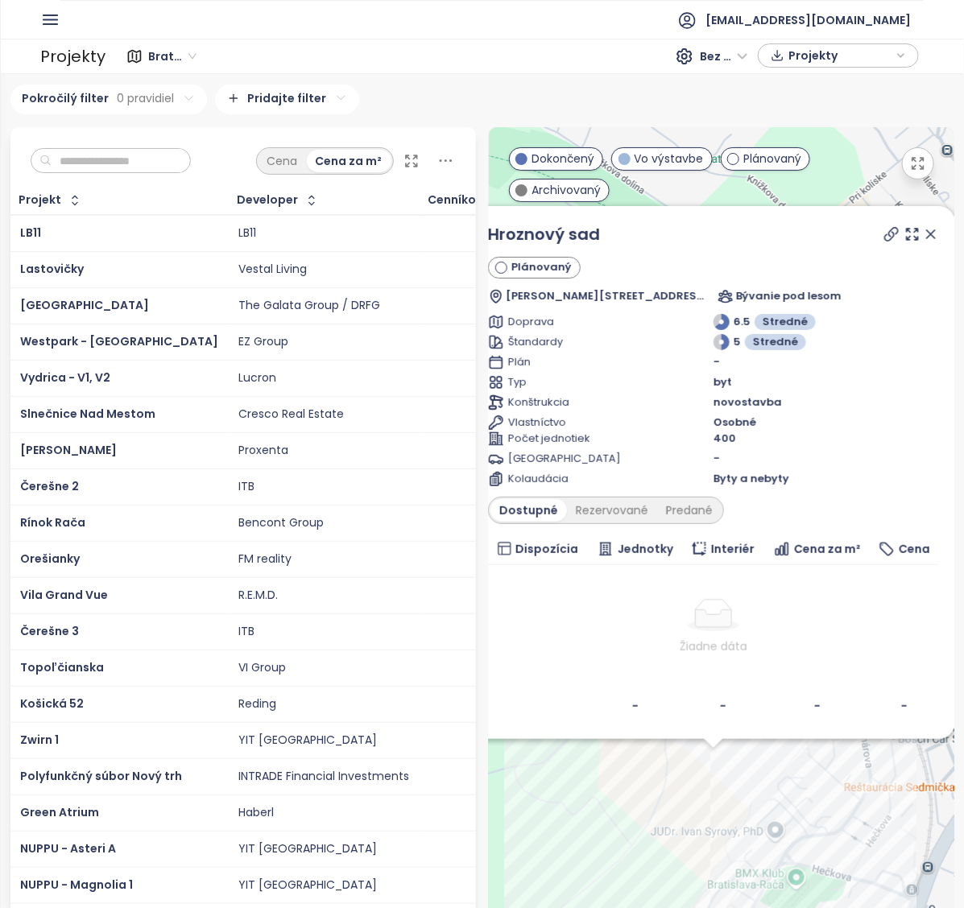
drag, startPoint x: 640, startPoint y: 703, endPoint x: 733, endPoint y: 803, distance: 137.3
click at [733, 803] on div "Hroznový sad Plánovaný [PERSON_NAME] 89, 831 06 [GEOGRAPHIC_DATA]-[GEOGRAPHIC_D…" at bounding box center [721, 596] width 465 height 939
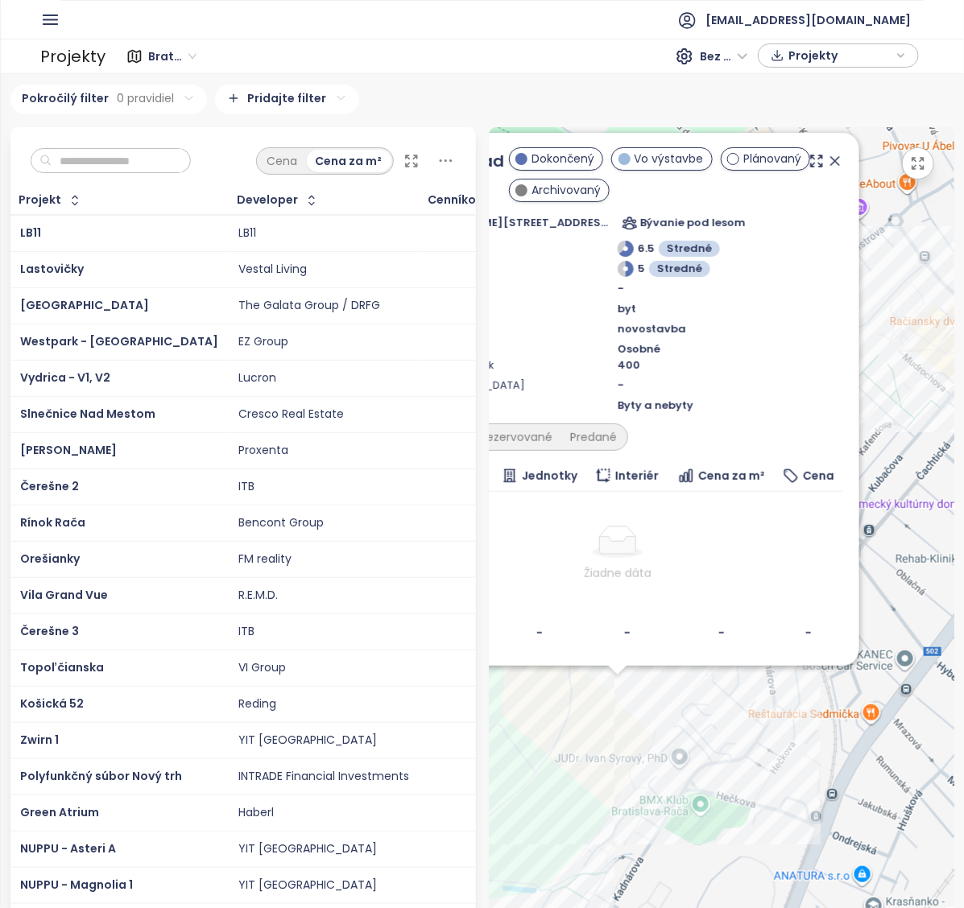
drag, startPoint x: 703, startPoint y: 781, endPoint x: 597, endPoint y: 694, distance: 137.3
click at [597, 694] on div "Hroznový sad Plánovaný [PERSON_NAME] 89, 831 06 [GEOGRAPHIC_DATA]-[GEOGRAPHIC_D…" at bounding box center [721, 596] width 465 height 939
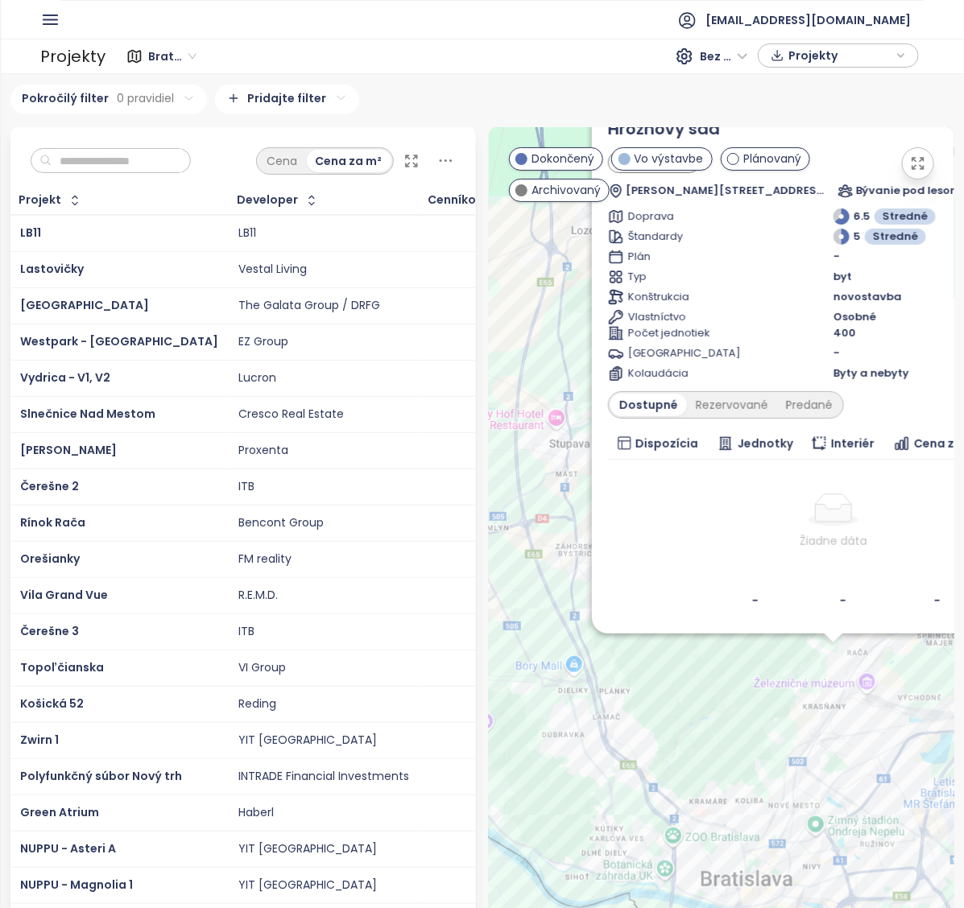
drag, startPoint x: 717, startPoint y: 802, endPoint x: 811, endPoint y: 749, distance: 107.7
click at [811, 749] on div "Hroznový sad Plánovaný [PERSON_NAME] 89, 831 06 [GEOGRAPHIC_DATA]-[GEOGRAPHIC_D…" at bounding box center [721, 596] width 465 height 939
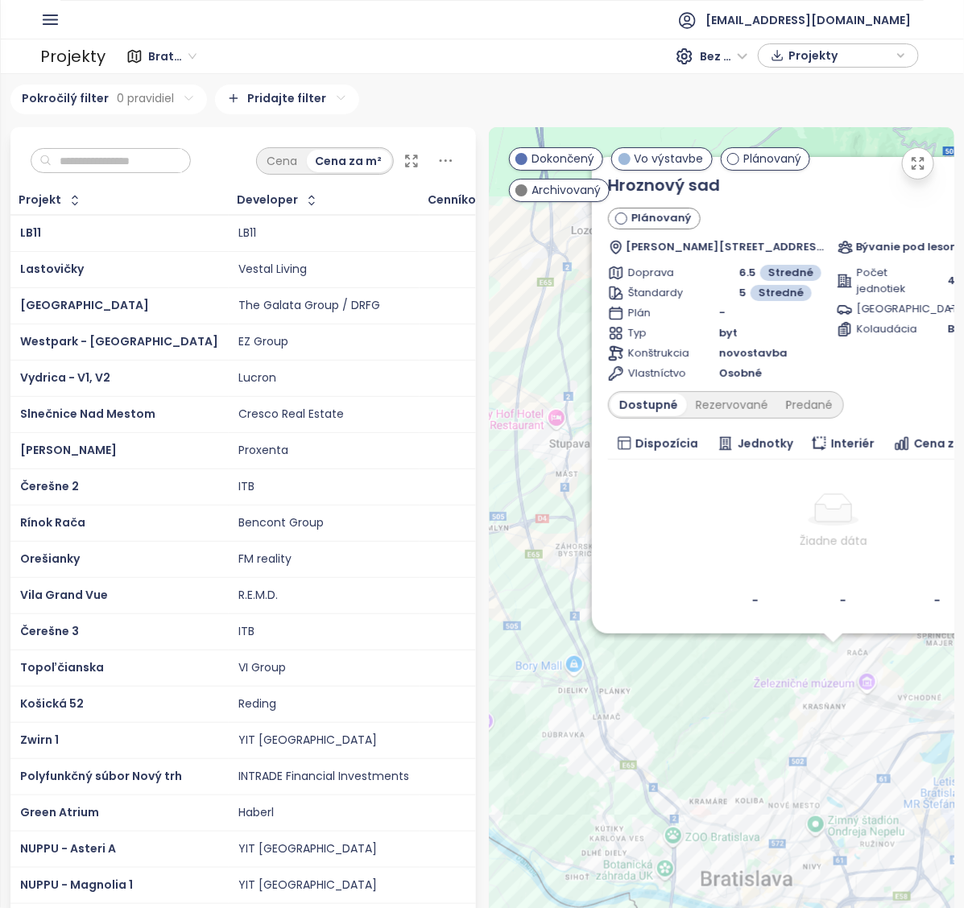
click at [710, 765] on div "Hroznový sad Plánovaný [PERSON_NAME] 89, 831 06 [GEOGRAPHIC_DATA]-[GEOGRAPHIC_D…" at bounding box center [721, 596] width 465 height 939
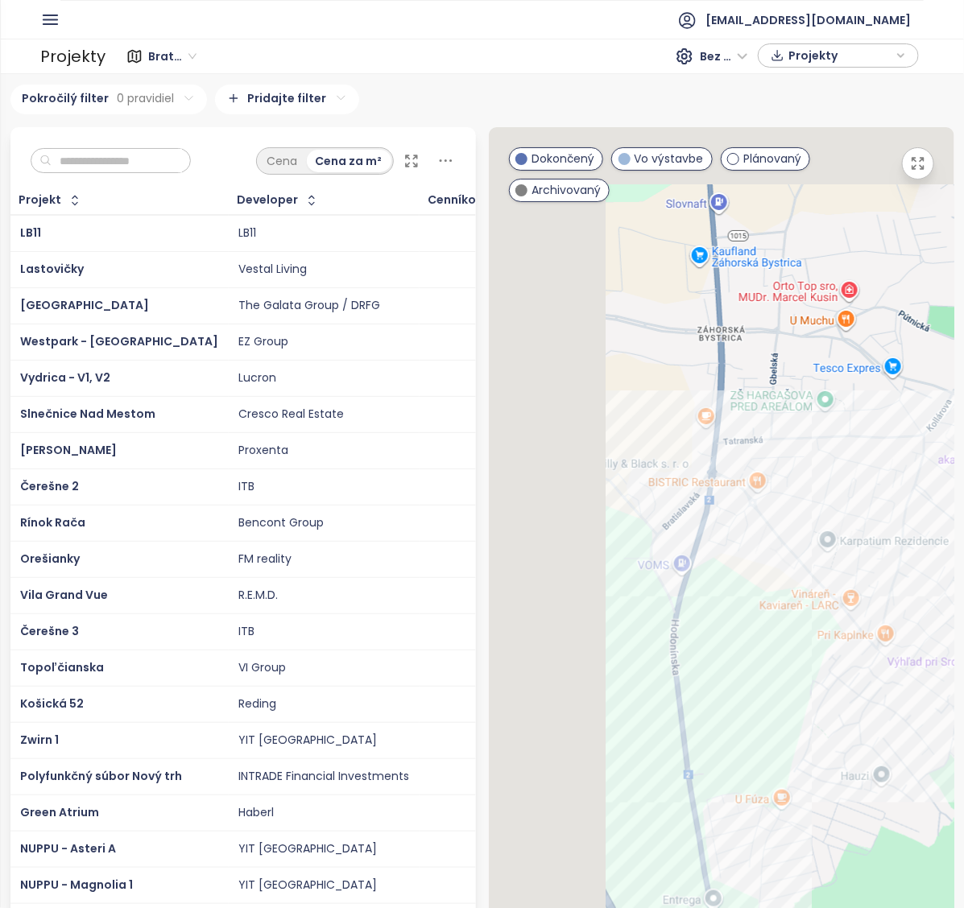
drag, startPoint x: 803, startPoint y: 722, endPoint x: 875, endPoint y: 751, distance: 77.3
click at [874, 751] on div at bounding box center [721, 596] width 465 height 939
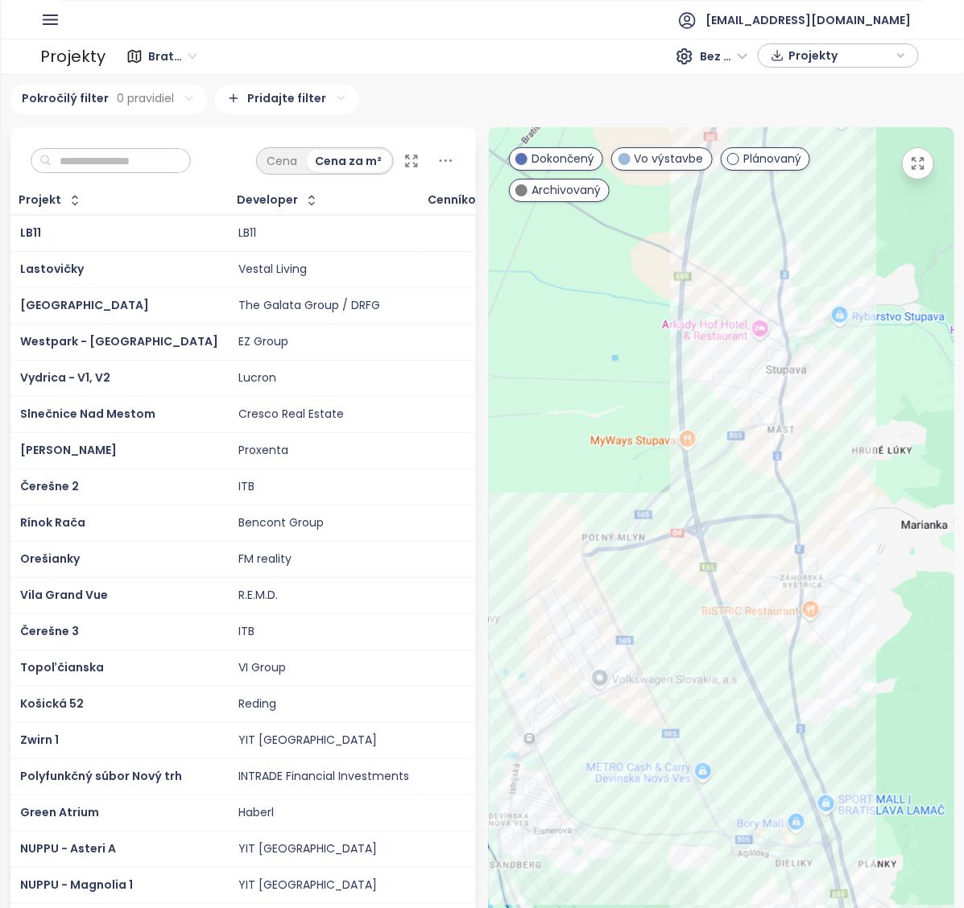
drag, startPoint x: 782, startPoint y: 735, endPoint x: 597, endPoint y: 628, distance: 213.9
click at [597, 628] on div at bounding box center [721, 596] width 465 height 939
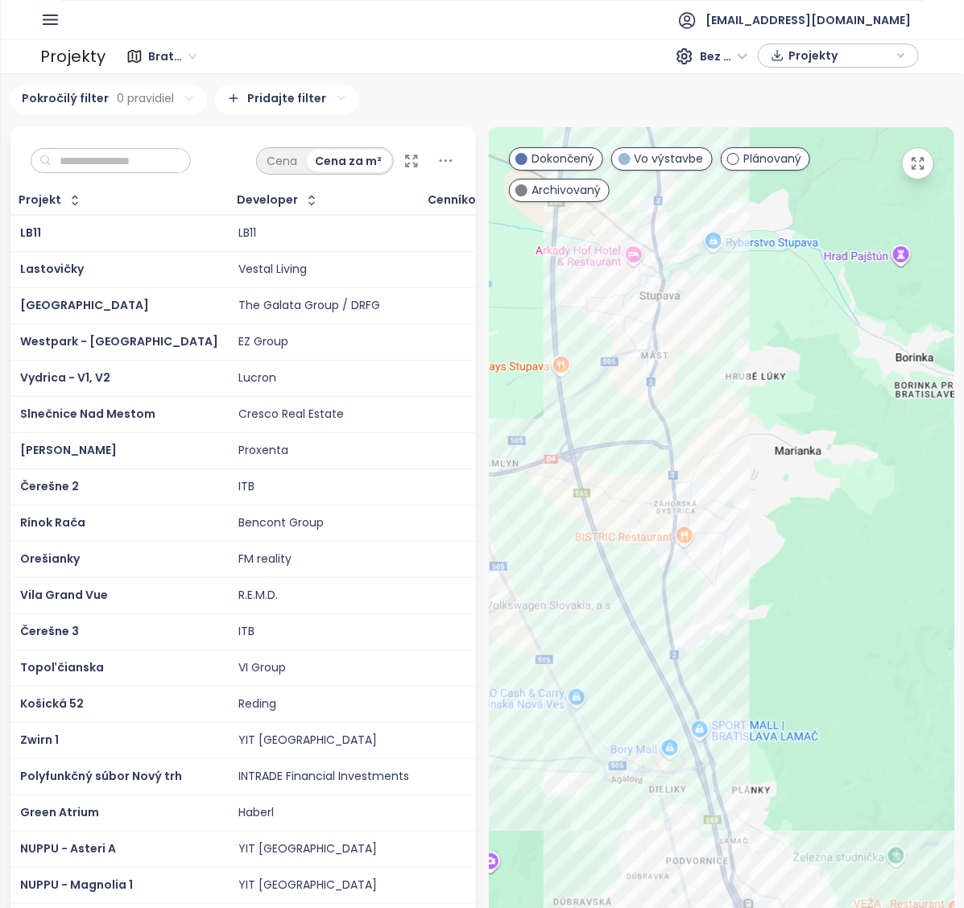
drag, startPoint x: 771, startPoint y: 581, endPoint x: 745, endPoint y: 506, distance: 79.9
click at [745, 506] on div at bounding box center [721, 596] width 465 height 939
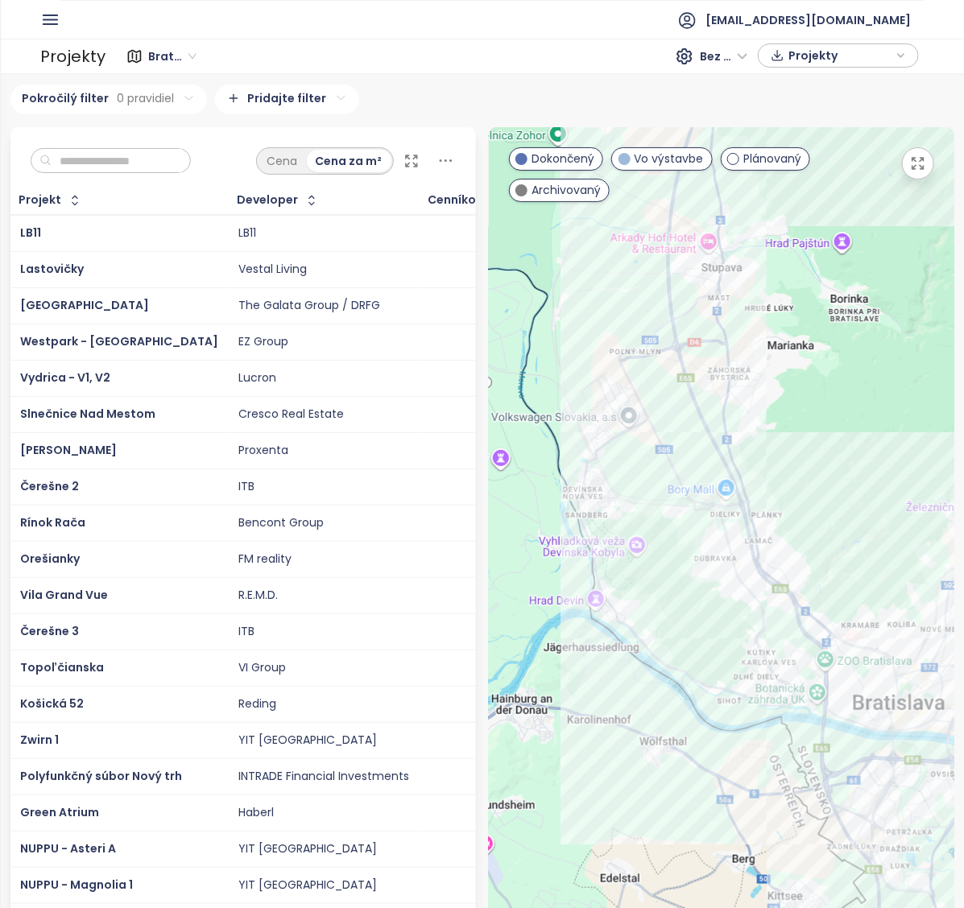
drag, startPoint x: 831, startPoint y: 665, endPoint x: 844, endPoint y: 544, distance: 121.4
click at [844, 544] on div at bounding box center [721, 596] width 465 height 939
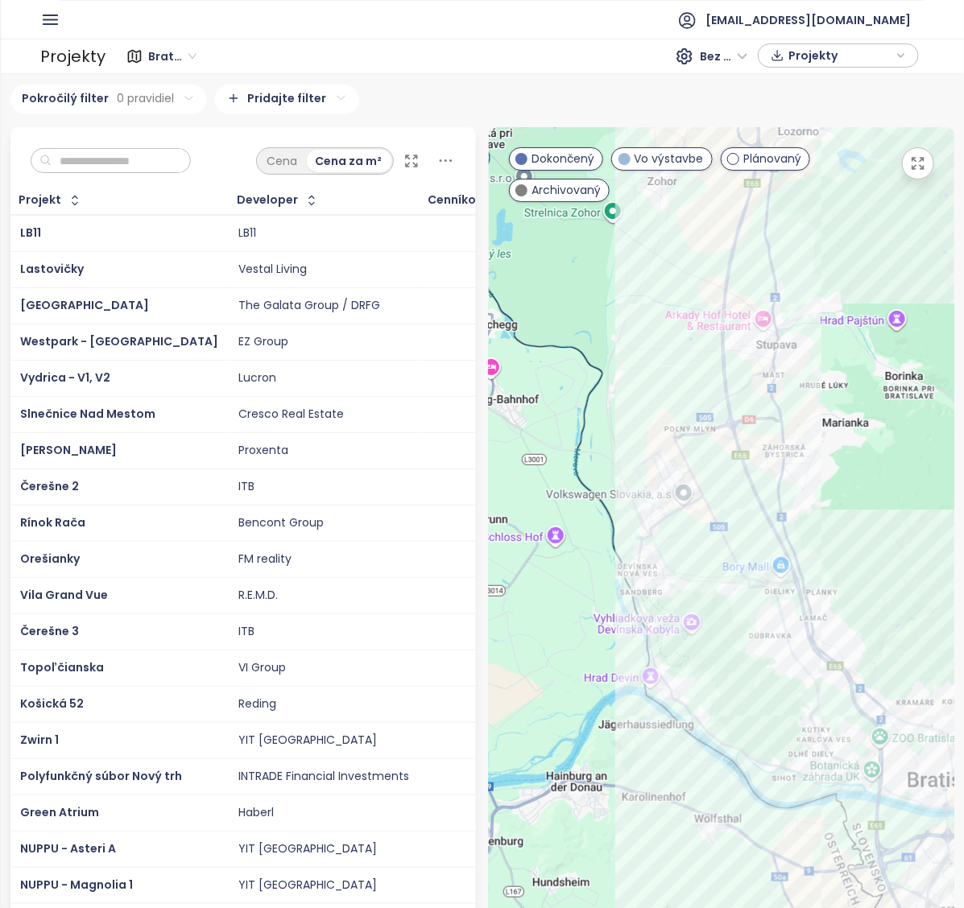
drag, startPoint x: 654, startPoint y: 653, endPoint x: 690, endPoint y: 609, distance: 56.1
click at [690, 609] on div at bounding box center [721, 596] width 465 height 939
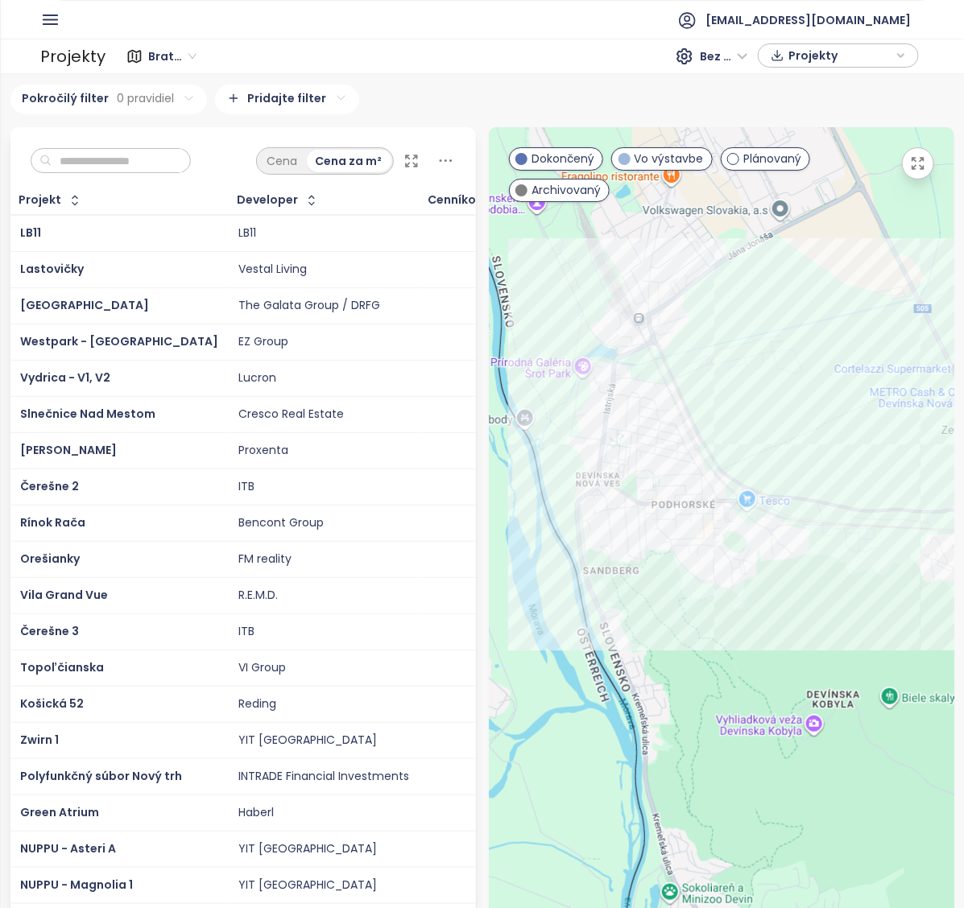
drag, startPoint x: 737, startPoint y: 597, endPoint x: 532, endPoint y: 497, distance: 227.9
click at [534, 500] on div at bounding box center [721, 596] width 465 height 939
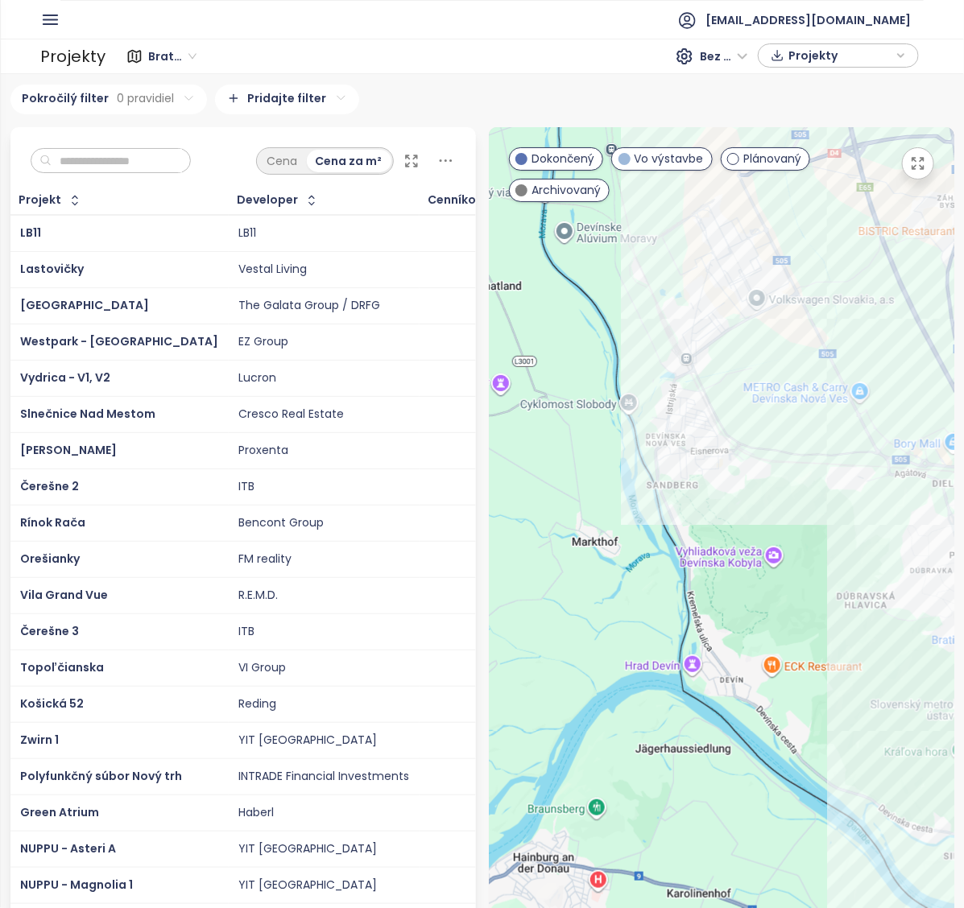
drag, startPoint x: 601, startPoint y: 536, endPoint x: 854, endPoint y: 580, distance: 257.4
click at [854, 580] on div at bounding box center [721, 596] width 465 height 939
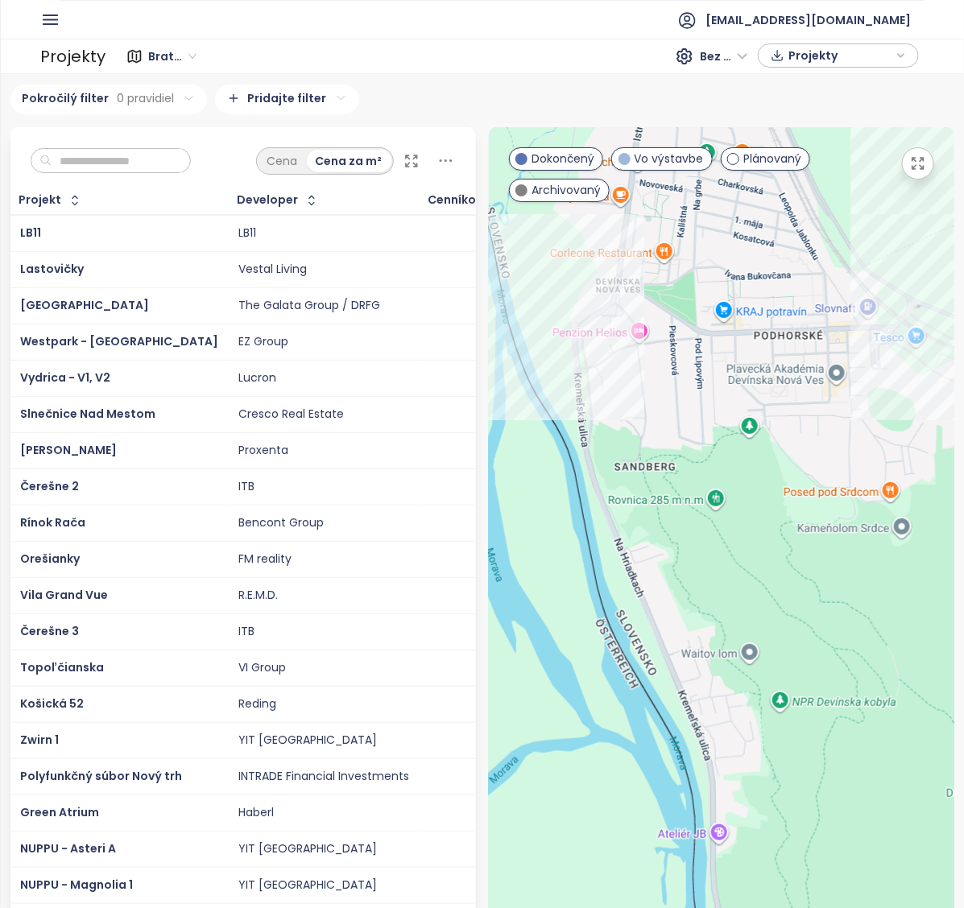
drag, startPoint x: 681, startPoint y: 491, endPoint x: 855, endPoint y: 514, distance: 175.3
click at [855, 514] on div at bounding box center [721, 596] width 465 height 939
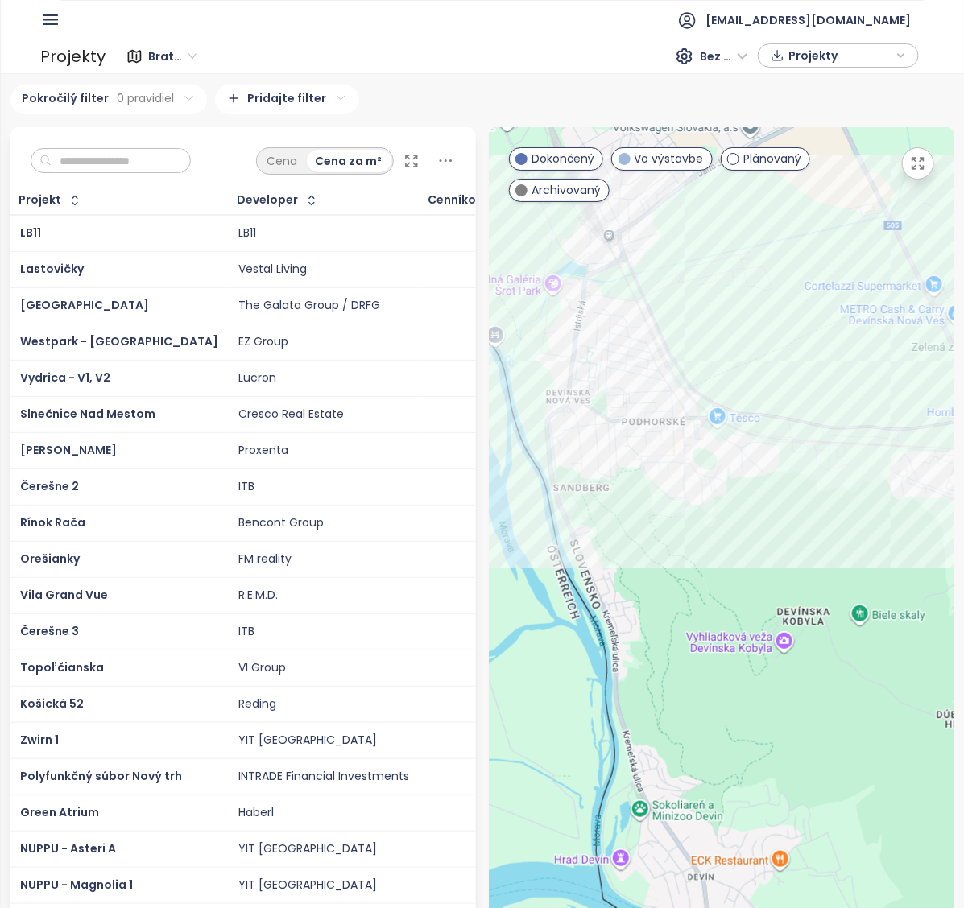
drag, startPoint x: 791, startPoint y: 522, endPoint x: 602, endPoint y: 518, distance: 188.4
click at [621, 518] on div at bounding box center [721, 596] width 465 height 939
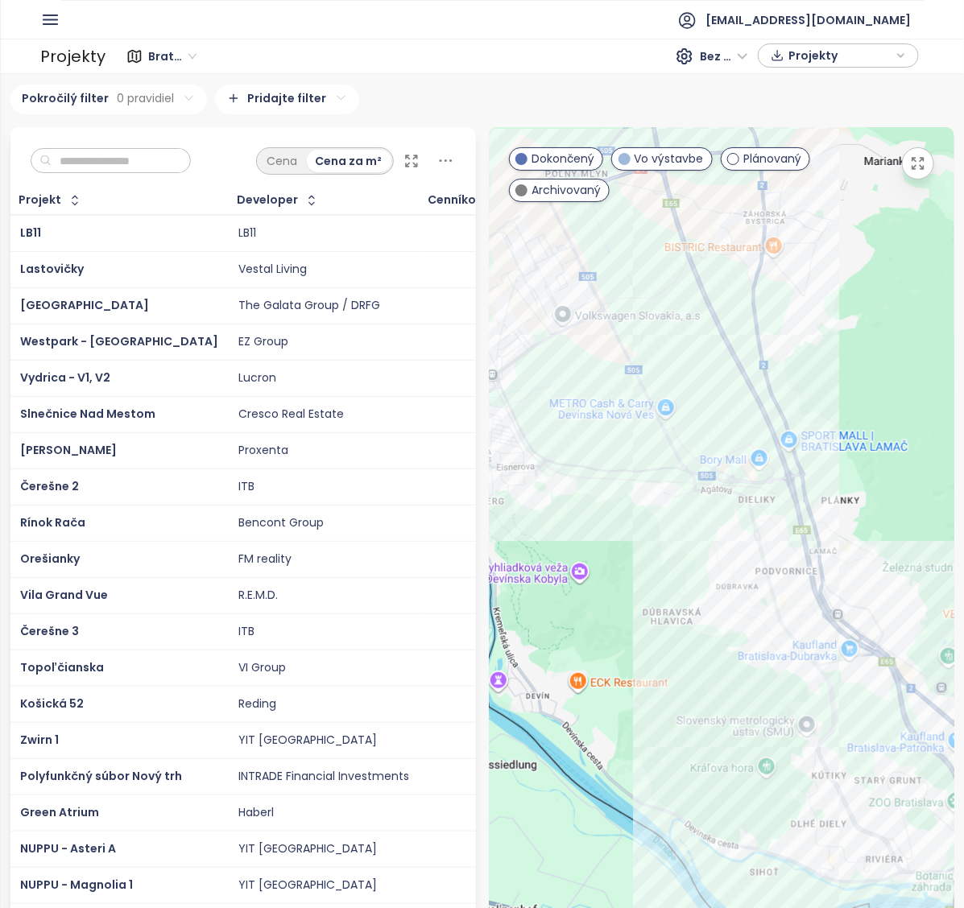
drag, startPoint x: 727, startPoint y: 556, endPoint x: 629, endPoint y: 537, distance: 100.1
click at [609, 534] on div at bounding box center [721, 596] width 465 height 939
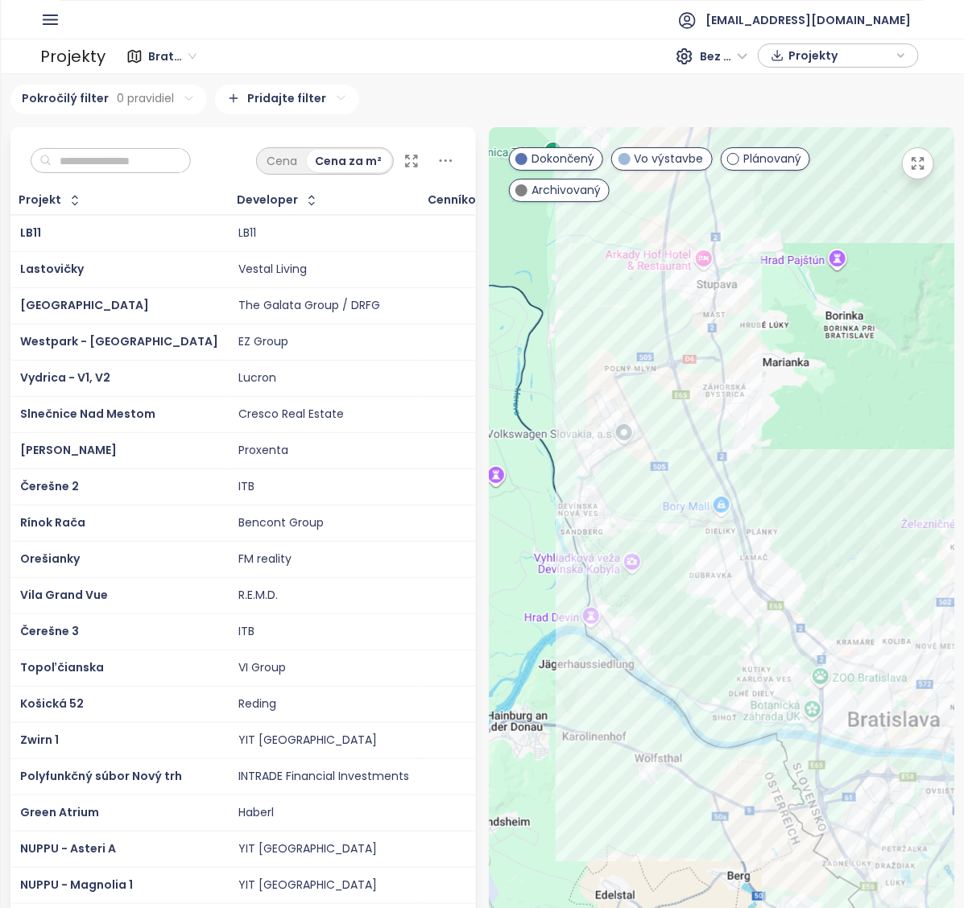
drag, startPoint x: 716, startPoint y: 664, endPoint x: 683, endPoint y: 638, distance: 42.5
click at [683, 638] on div at bounding box center [721, 596] width 465 height 939
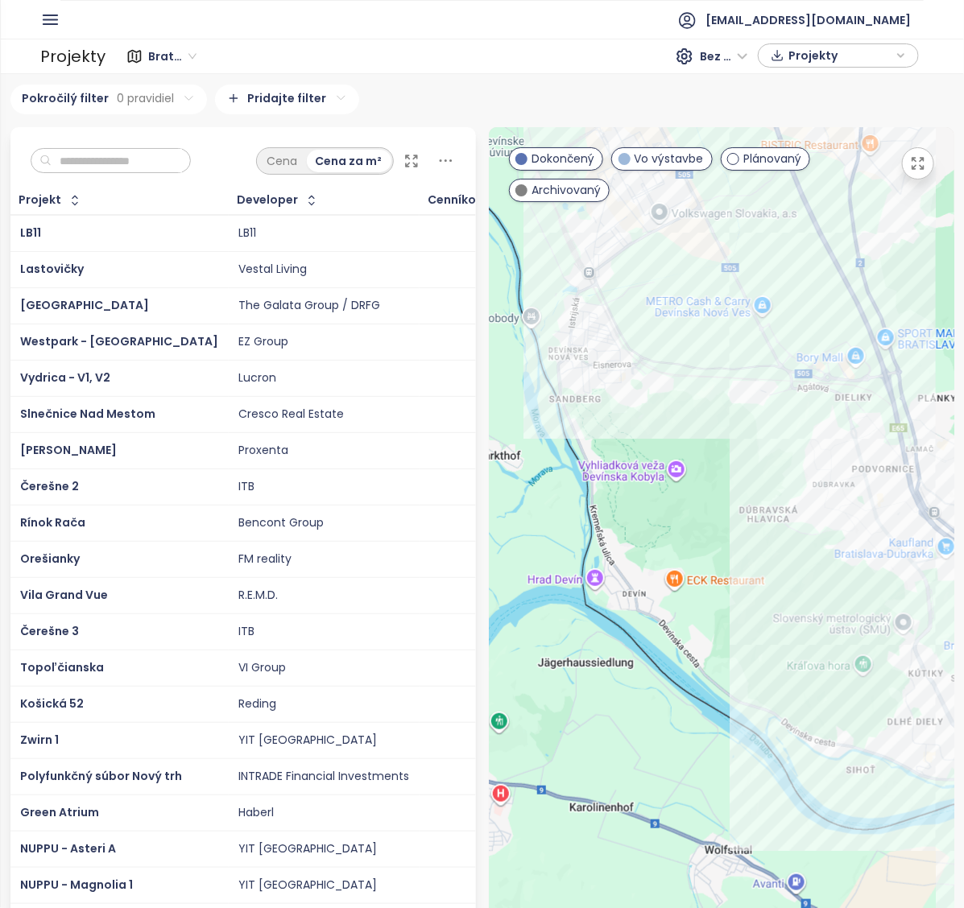
drag, startPoint x: 630, startPoint y: 710, endPoint x: 773, endPoint y: 762, distance: 152.5
click at [773, 762] on div at bounding box center [721, 596] width 465 height 939
drag, startPoint x: 758, startPoint y: 733, endPoint x: 551, endPoint y: 600, distance: 245.2
click at [551, 600] on div at bounding box center [721, 596] width 465 height 939
